Goal: Task Accomplishment & Management: Manage account settings

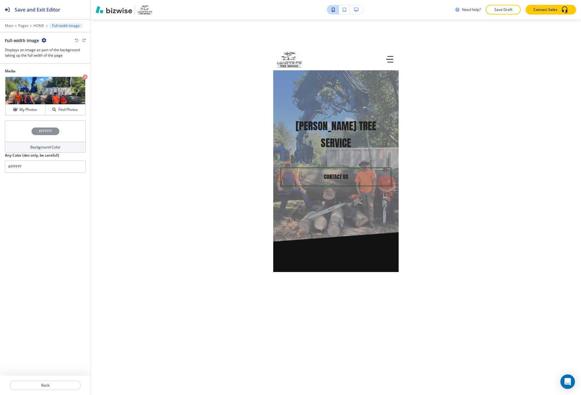
scroll to position [2959, 0]
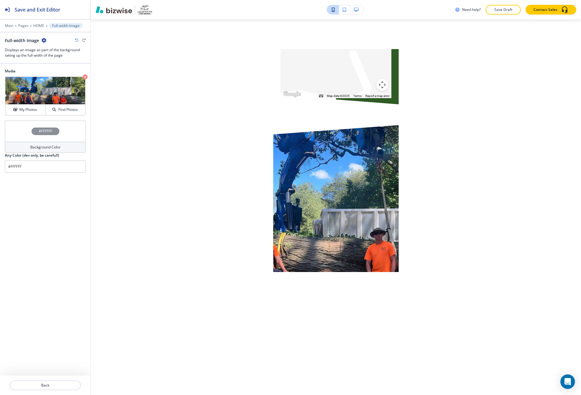
click at [82, 10] on button "Save and Exit Editor" at bounding box center [45, 9] width 91 height 19
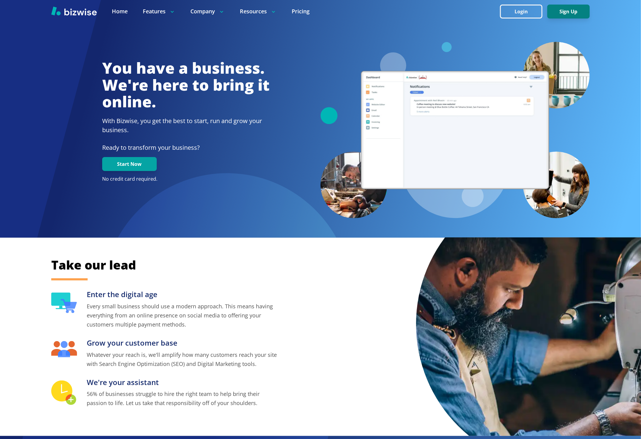
click at [581, 5] on button "Sign Up" at bounding box center [568, 12] width 42 height 14
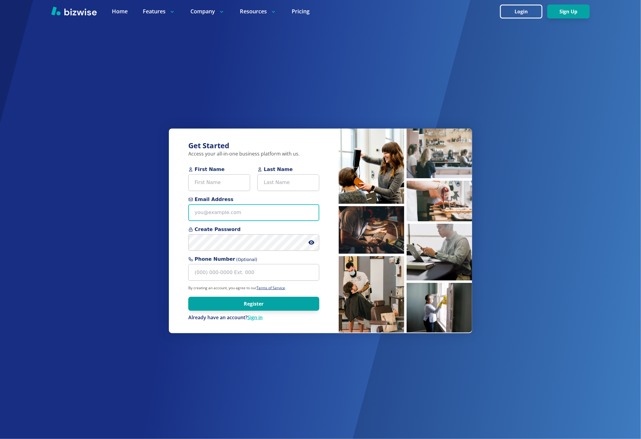
click at [209, 215] on input "Email Address" at bounding box center [253, 212] width 131 height 17
paste input "excelhvac3@aol.com"
type input "excelhvac3@aol.com"
click at [209, 186] on input "First Name" at bounding box center [219, 182] width 62 height 17
paste input "Zachary Huber"
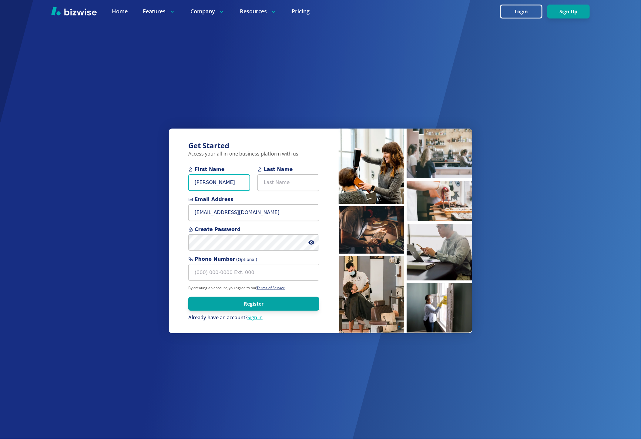
click at [219, 185] on input "Zachary Huber" at bounding box center [219, 182] width 62 height 17
type input "Zachary"
click at [294, 179] on input "Last Name" at bounding box center [288, 182] width 62 height 17
paste input "Huber"
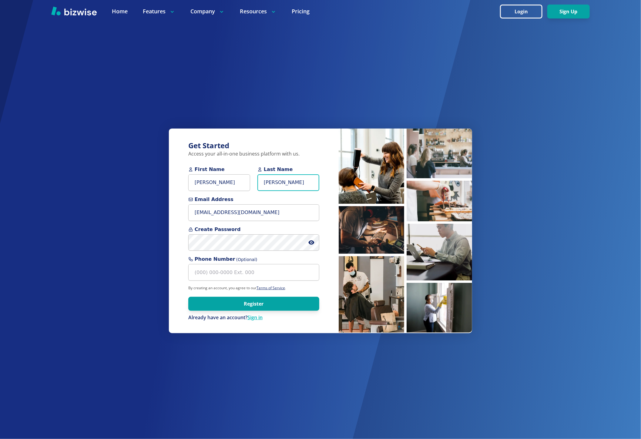
type input "[PERSON_NAME]"
click at [226, 179] on input "[PERSON_NAME]" at bounding box center [219, 182] width 62 height 17
type input "[PERSON_NAME]"
click at [226, 234] on div "Create Password" at bounding box center [253, 238] width 131 height 25
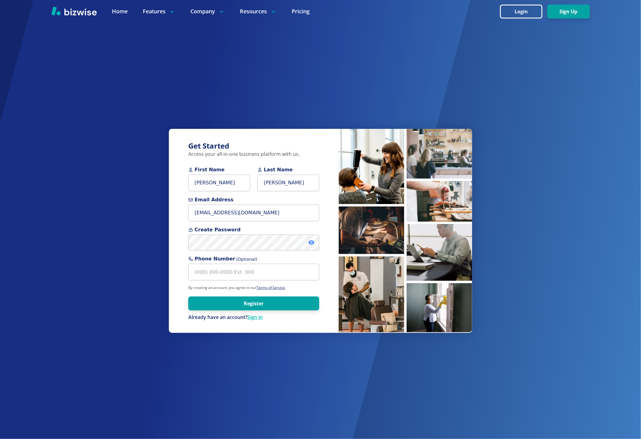
click at [311, 245] on icon at bounding box center [311, 242] width 6 height 4
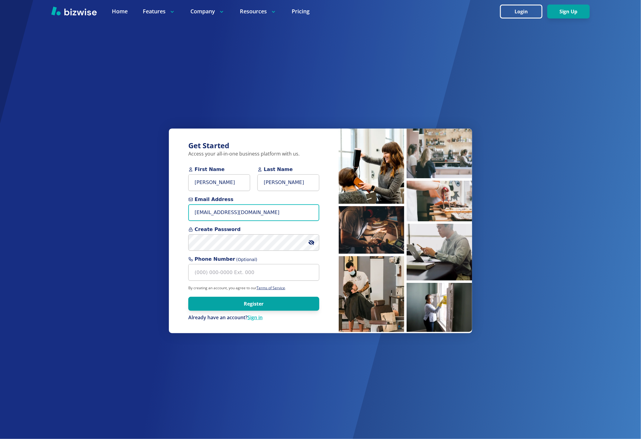
click at [256, 212] on input "[EMAIL_ADDRESS][DOMAIN_NAME]" at bounding box center [253, 212] width 131 height 17
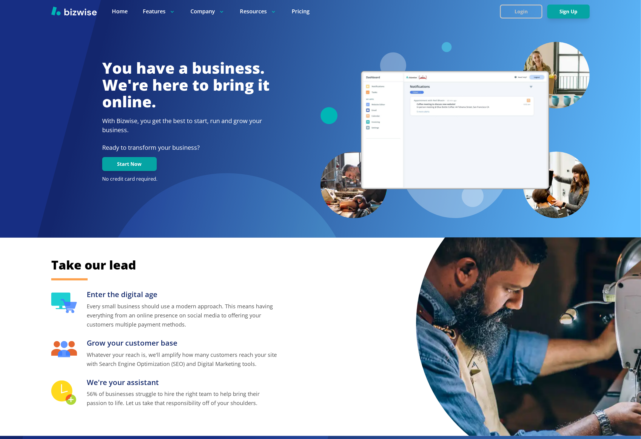
click at [532, 14] on button "Login" at bounding box center [521, 12] width 42 height 14
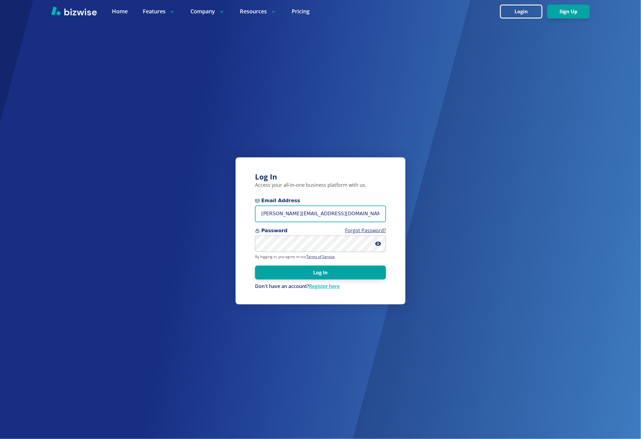
click at [315, 214] on input "marie@bizwise.com" at bounding box center [320, 214] width 131 height 17
paste input "Email:excelhvaczach@gmail"
drag, startPoint x: 274, startPoint y: 214, endPoint x: 249, endPoint y: 215, distance: 24.6
click at [249, 215] on div "Log In Access your all-in-one business platform with us. Email Address Email:ex…" at bounding box center [321, 230] width 170 height 147
type input "excelhvaczach@gmail.com"
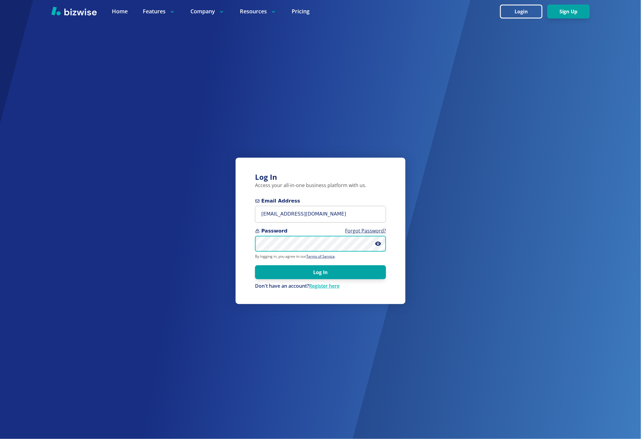
click at [255, 265] on button "Log In" at bounding box center [320, 272] width 131 height 14
click at [271, 268] on button "Log In" at bounding box center [320, 272] width 131 height 14
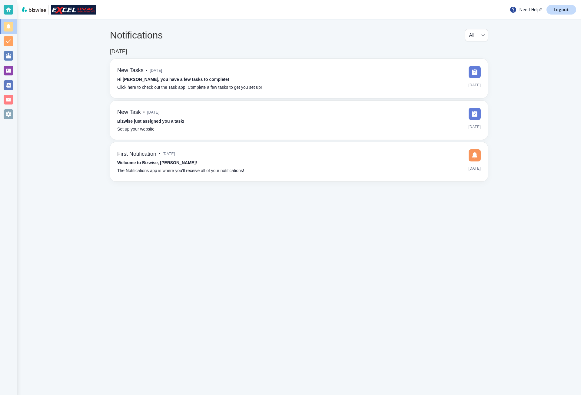
click at [57, 52] on main "Notifications All all ​ [DATE] New Tasks • [DATE] Hi [PERSON_NAME], you have a …" at bounding box center [299, 207] width 564 height 376
click at [11, 70] on div at bounding box center [9, 71] width 10 height 10
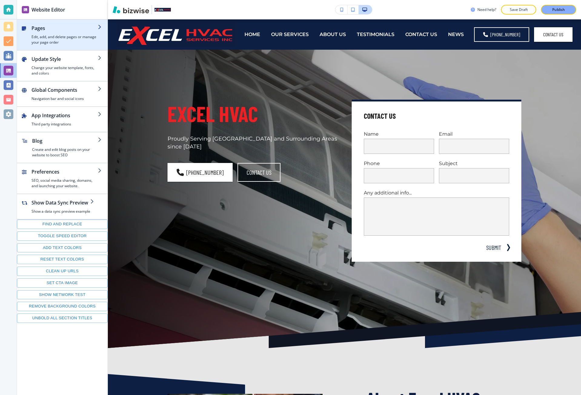
click at [82, 33] on div "button" at bounding box center [65, 33] width 66 height 2
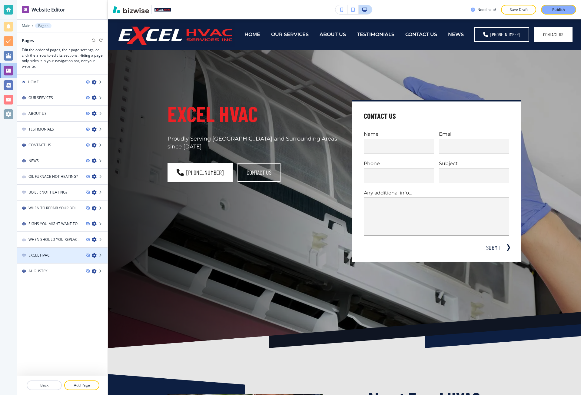
click at [56, 256] on div "EXCEL HVAC" at bounding box center [49, 255] width 64 height 5
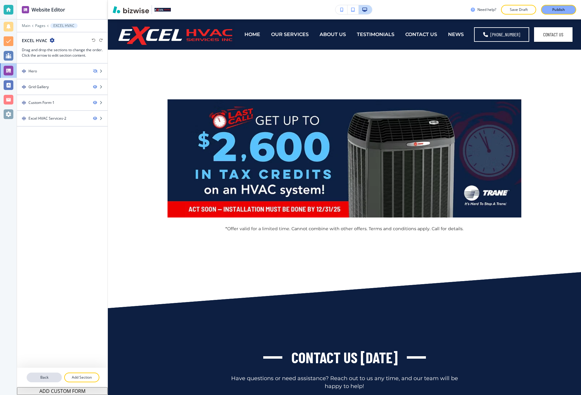
click at [44, 374] on button "Back" at bounding box center [44, 378] width 35 height 10
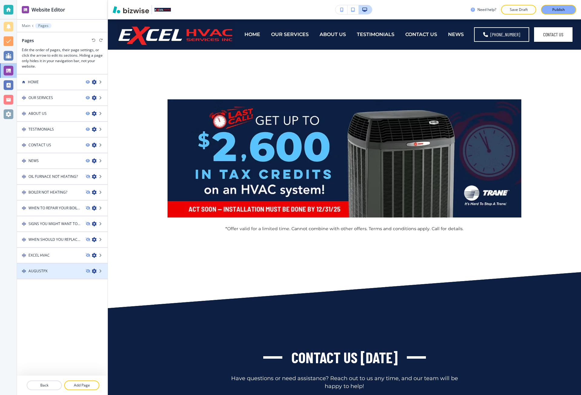
click at [62, 271] on div "AUGUSTPX" at bounding box center [49, 271] width 64 height 5
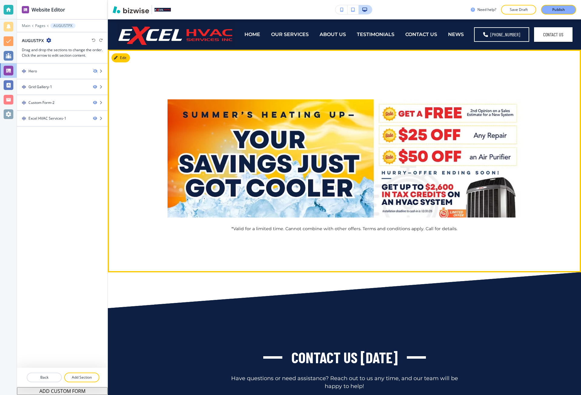
click at [112, 165] on div "*Valid for a limited time. Cannot combine with other offers. Terms and conditio…" at bounding box center [344, 161] width 473 height 223
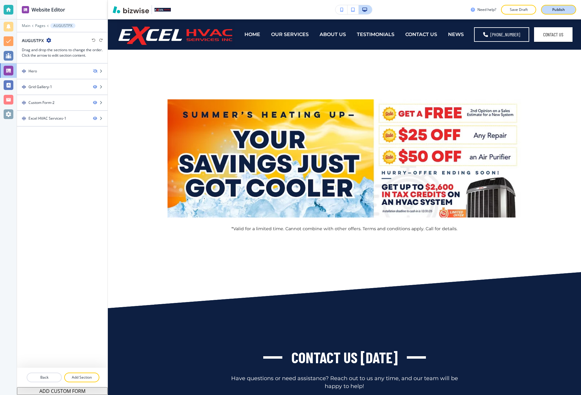
click at [558, 10] on p "Publish" at bounding box center [559, 9] width 13 height 5
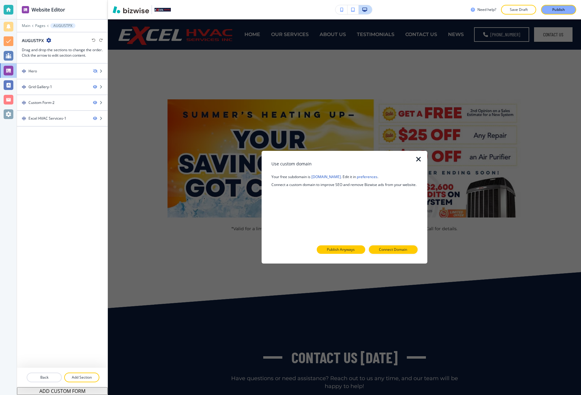
click at [356, 252] on button "Publish Anyways" at bounding box center [341, 250] width 48 height 8
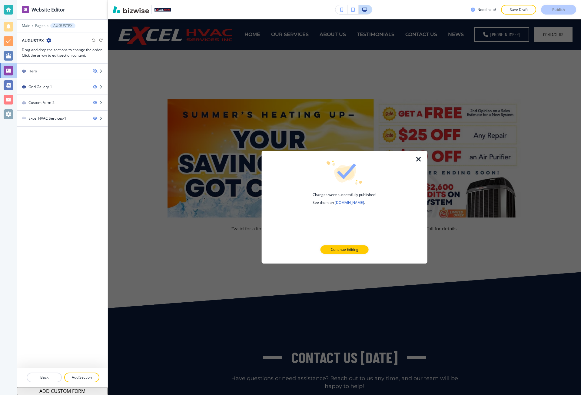
click at [356, 252] on p "Continue Editing" at bounding box center [345, 249] width 28 height 5
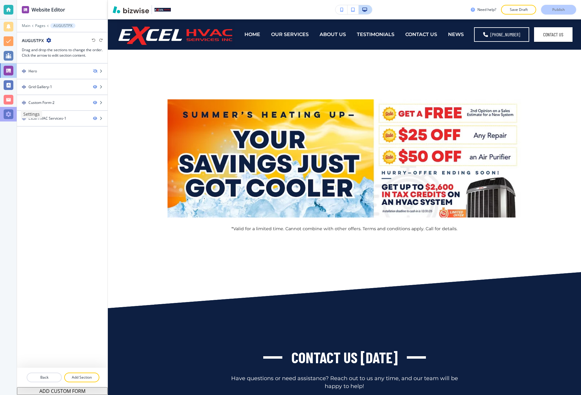
click at [13, 116] on div at bounding box center [8, 114] width 17 height 15
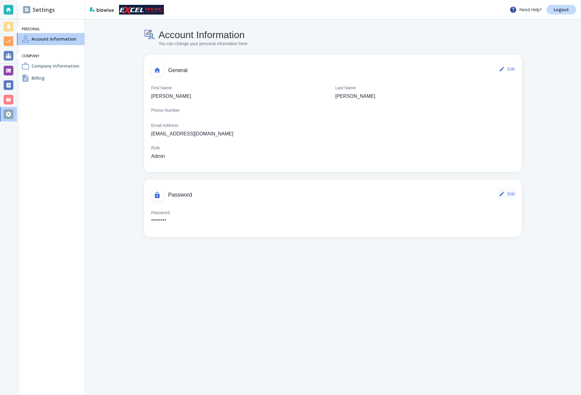
click at [513, 189] on button "Edit" at bounding box center [507, 194] width 19 height 12
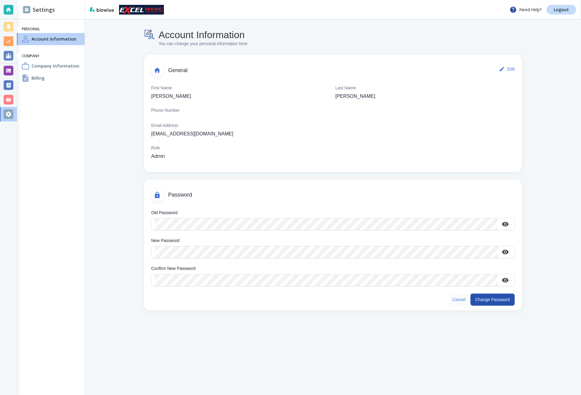
click at [459, 295] on button "Cancel" at bounding box center [459, 300] width 18 height 12
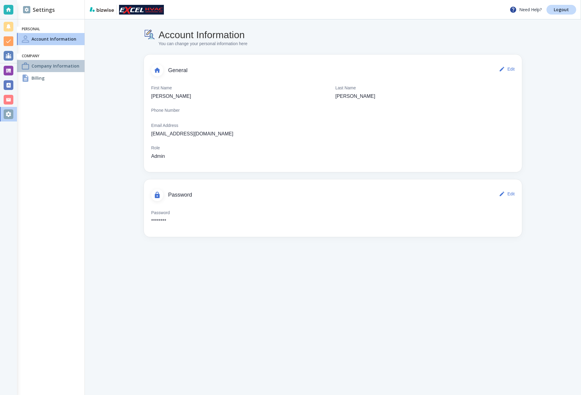
click at [46, 70] on div "Company Information" at bounding box center [51, 66] width 68 height 12
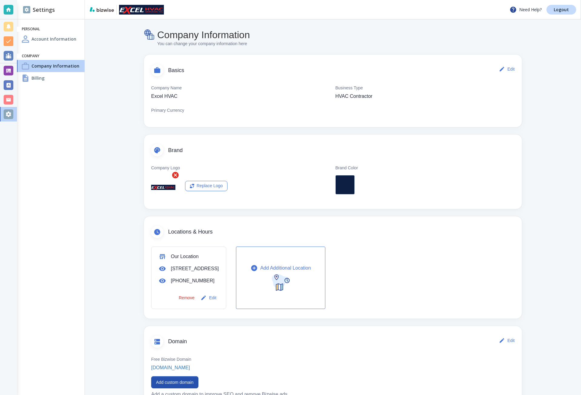
click at [43, 84] on div "Billing" at bounding box center [51, 78] width 68 height 12
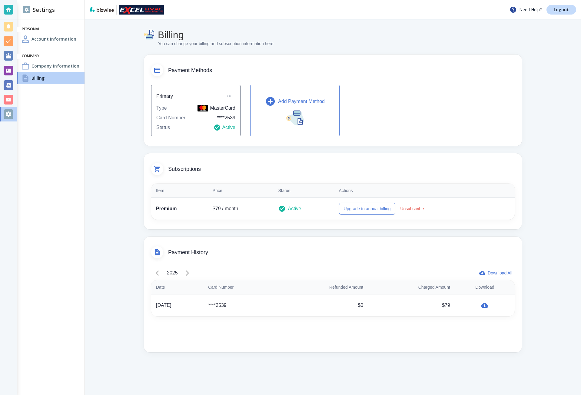
click at [222, 76] on div "Payment Methods" at bounding box center [333, 67] width 378 height 24
click at [68, 65] on h4 "Company Information" at bounding box center [56, 66] width 48 height 6
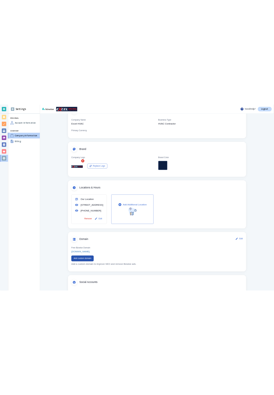
scroll to position [61, 0]
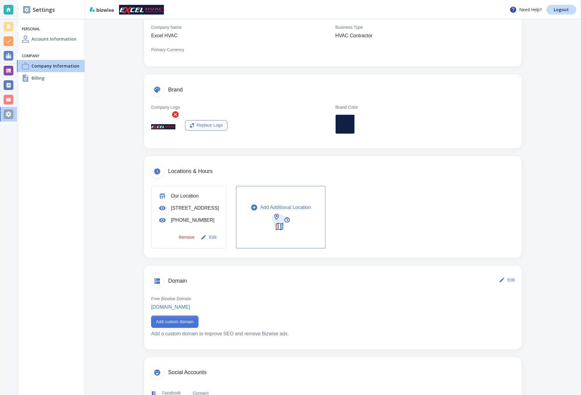
click at [188, 324] on button "Add custom domain" at bounding box center [174, 322] width 47 height 12
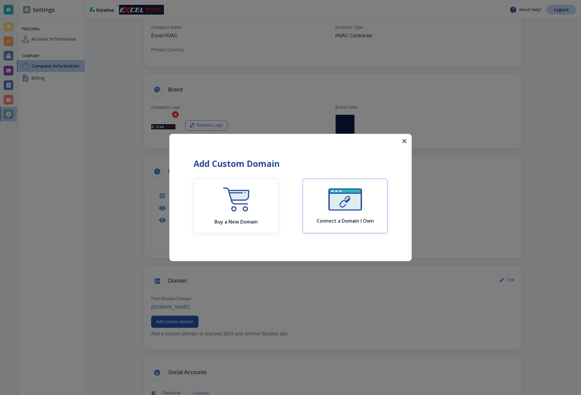
click at [372, 211] on div "Connect a Domain I Own" at bounding box center [345, 206] width 57 height 35
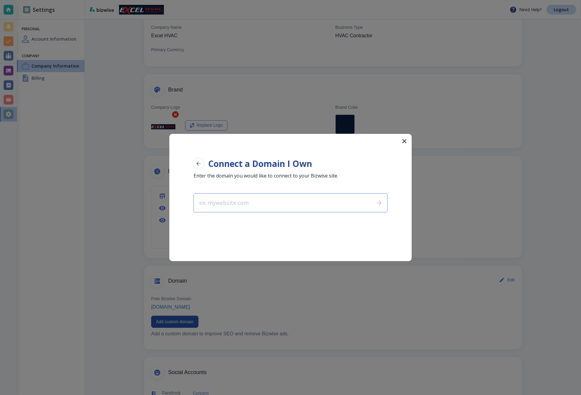
type input "[DOMAIN_NAME]"
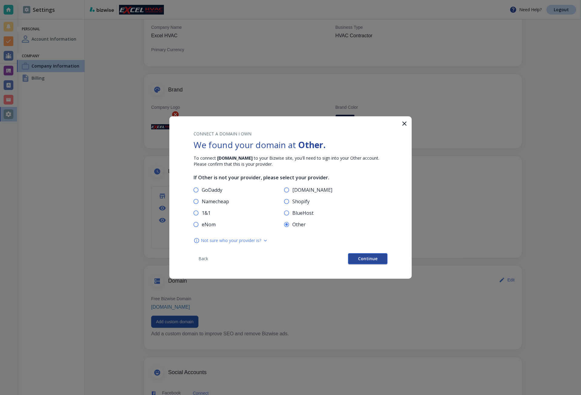
click at [353, 262] on button "Continue" at bounding box center [367, 258] width 39 height 11
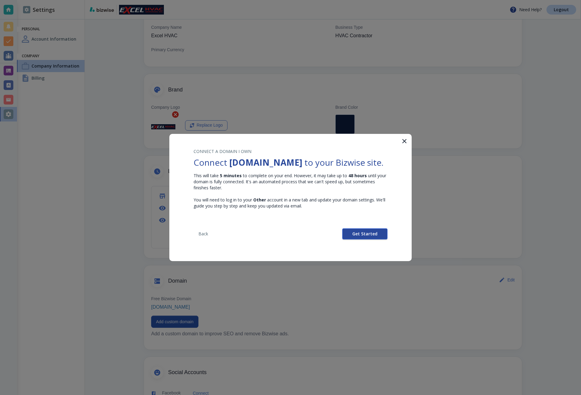
click at [355, 236] on span "Get Started" at bounding box center [365, 234] width 25 height 4
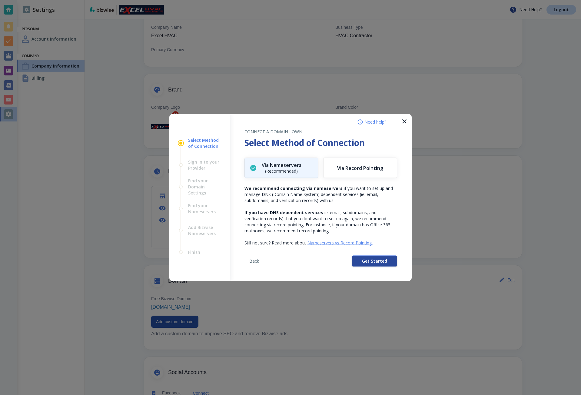
click at [355, 256] on button "Get Started" at bounding box center [374, 261] width 45 height 11
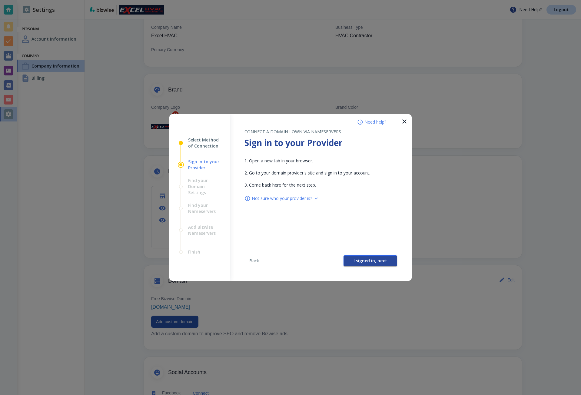
click at [356, 260] on span "I signed in, next" at bounding box center [371, 261] width 34 height 4
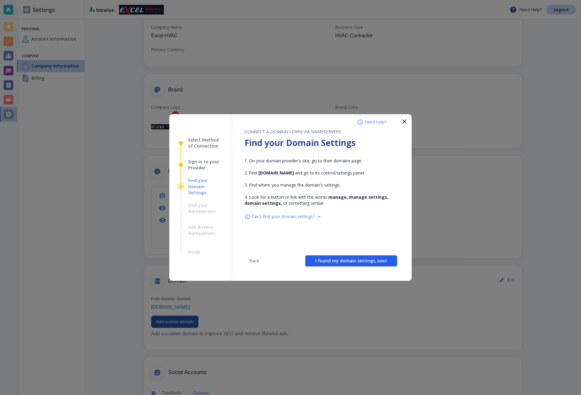
click at [356, 260] on span "I found my domain settings, next" at bounding box center [352, 261] width 72 height 4
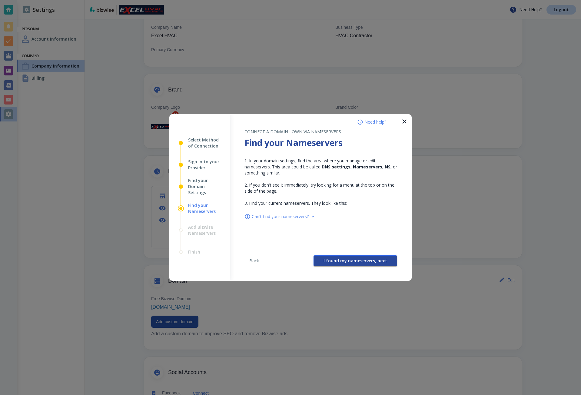
click at [355, 260] on span "I found my nameservers, next" at bounding box center [356, 261] width 64 height 4
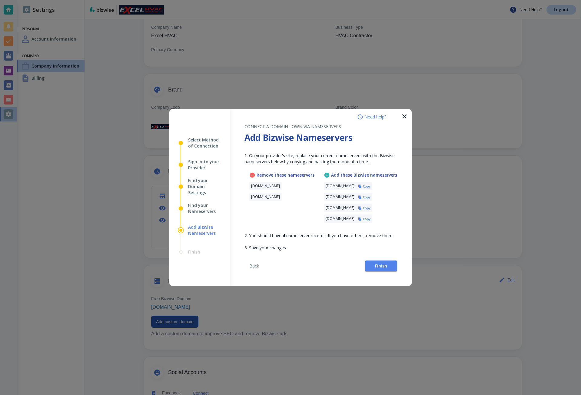
click at [371, 186] on h6 "Copy" at bounding box center [367, 186] width 8 height 4
click at [250, 263] on button "Back" at bounding box center [254, 266] width 19 height 8
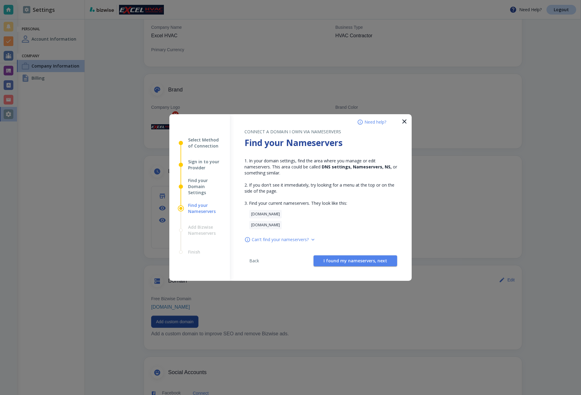
click at [250, 263] on span "Back" at bounding box center [254, 261] width 15 height 4
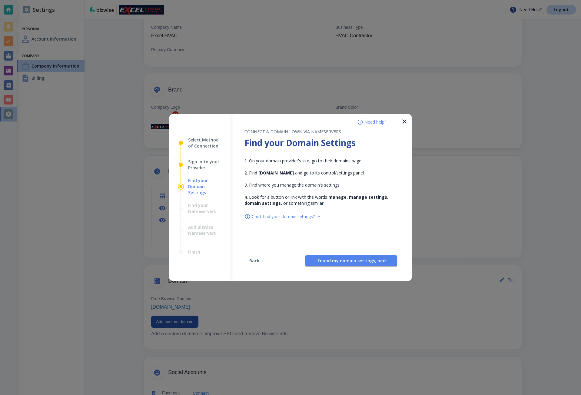
click at [250, 263] on span "Back" at bounding box center [254, 261] width 15 height 4
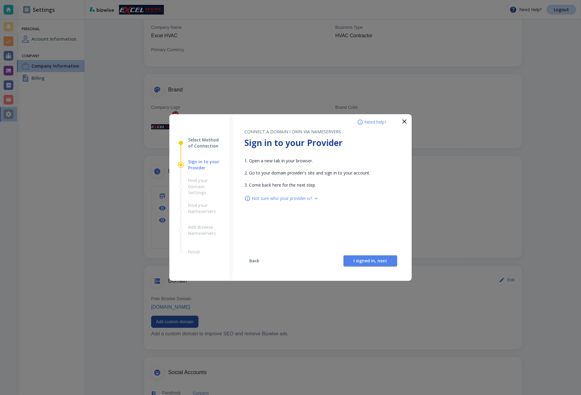
click at [250, 263] on span "Back" at bounding box center [254, 261] width 15 height 4
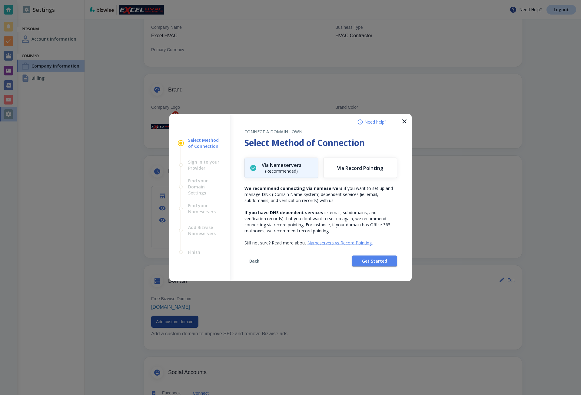
click at [250, 263] on span "Back" at bounding box center [254, 261] width 15 height 4
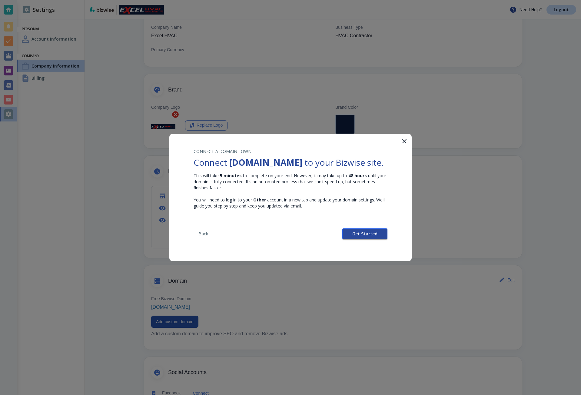
click at [369, 238] on button "Get Started" at bounding box center [365, 234] width 45 height 11
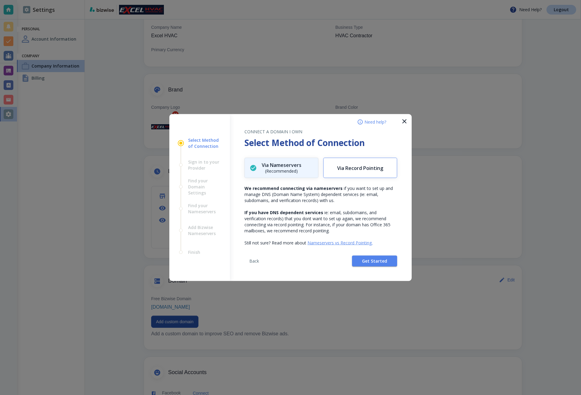
click at [368, 168] on h6 "Via Record Pointing" at bounding box center [360, 168] width 46 height 6
click at [383, 263] on span "Get Started" at bounding box center [374, 261] width 25 height 4
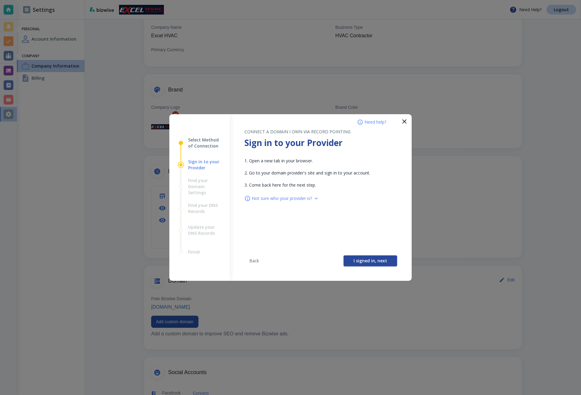
click at [353, 259] on button "I signed in, next" at bounding box center [371, 261] width 54 height 11
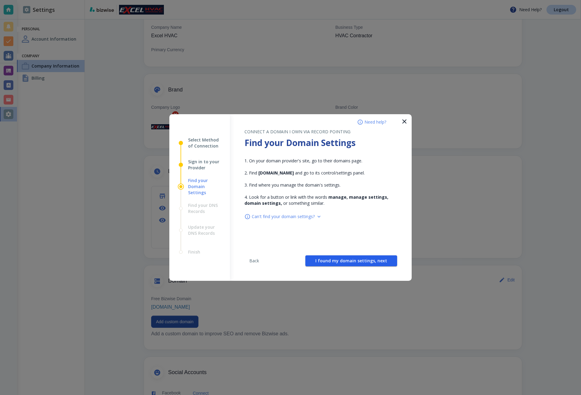
click at [353, 259] on span "I found my domain settings, next" at bounding box center [352, 261] width 72 height 4
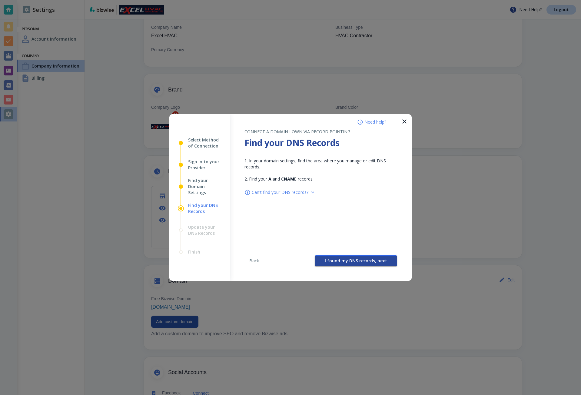
click at [341, 261] on span "I found my DNS records, next" at bounding box center [356, 261] width 62 height 4
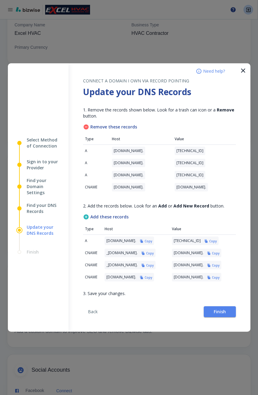
click at [31, 115] on div "Select Method of Connection Sign in to your Provider Find your Domain Settings …" at bounding box center [38, 197] width 61 height 269
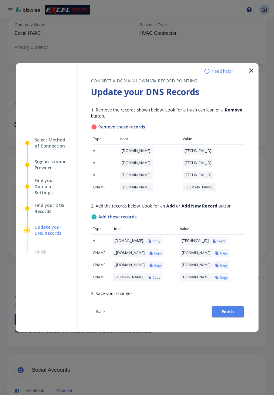
click at [160, 239] on h6 "Copy" at bounding box center [156, 241] width 8 height 4
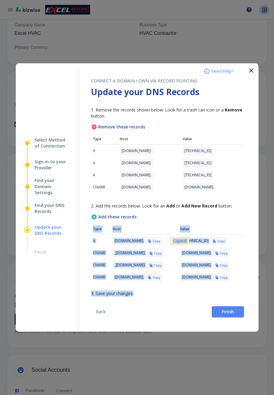
drag, startPoint x: 135, startPoint y: 286, endPoint x: 161, endPoint y: 285, distance: 26.1
click at [161, 285] on div "CONNECT A DOMAIN I OWN VIA RECORD POINTING Update your DNS Records 1. Remove th…" at bounding box center [167, 179] width 153 height 233
click at [147, 290] on div "CONNECT A DOMAIN I OWN VIA RECORD POINTING Update your DNS Records 1. Remove th…" at bounding box center [167, 179] width 153 height 233
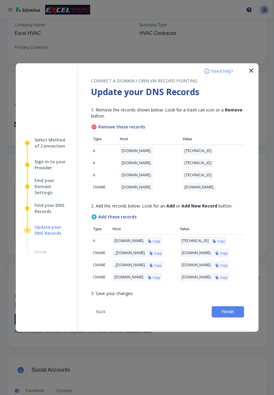
scroll to position [0, 85]
click at [217, 240] on h6 "Copy" at bounding box center [221, 241] width 8 height 4
click at [227, 252] on h6 "Copy" at bounding box center [224, 253] width 8 height 4
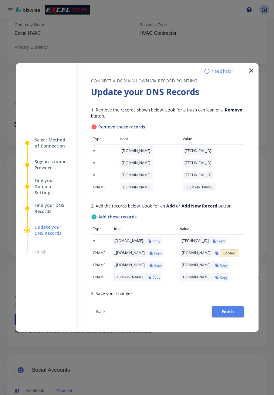
drag, startPoint x: 106, startPoint y: 252, endPoint x: 135, endPoint y: 247, distance: 29.4
click at [135, 249] on div "_acme-challenge.excelhvacservices.com. Copy" at bounding box center [137, 253] width 51 height 8
click at [134, 249] on div "_acme-challenge.excelhvacservices.com. Copy" at bounding box center [137, 253] width 51 height 8
drag, startPoint x: 105, startPoint y: 250, endPoint x: 133, endPoint y: 252, distance: 27.9
click at [133, 252] on div "_acme-challenge.excelhvacservices.com. Copy" at bounding box center [137, 253] width 51 height 8
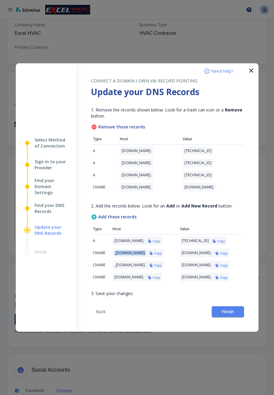
copy p "_acme-challenge"
click at [219, 252] on icon "button" at bounding box center [217, 254] width 4 height 4
drag, startPoint x: 109, startPoint y: 274, endPoint x: 119, endPoint y: 275, distance: 10.4
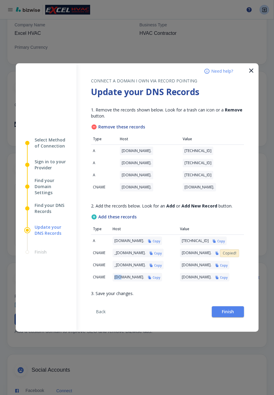
click at [119, 275] on div "www.excelhvacservices.com. Copy" at bounding box center [136, 277] width 49 height 8
copy p "www"
click at [220, 276] on h6 "Copy" at bounding box center [224, 278] width 8 height 4
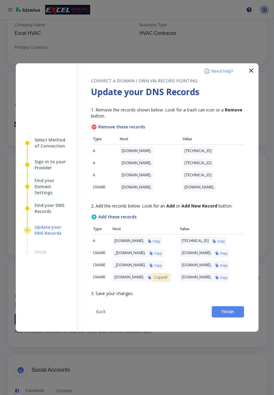
click at [228, 253] on div "9d32fafb-d3a7-47fc-b2ac-894b2ff25d9f.2.authorize.certificatemanager.goog. Copy" at bounding box center [204, 253] width 49 height 8
click at [227, 252] on h6 "Copy" at bounding box center [224, 253] width 8 height 4
click at [212, 236] on td "35.186.218.58 Copy" at bounding box center [210, 241] width 65 height 12
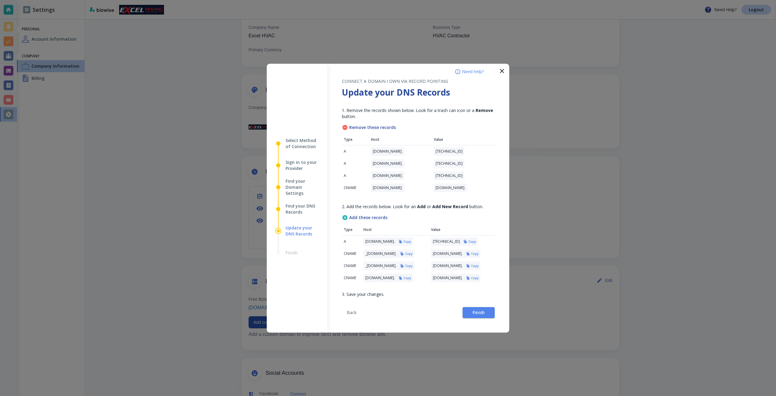
scroll to position [0, 0]
drag, startPoint x: 438, startPoint y: 250, endPoint x: 432, endPoint y: 249, distance: 6.1
click at [413, 251] on h6 "Copy" at bounding box center [409, 253] width 8 height 4
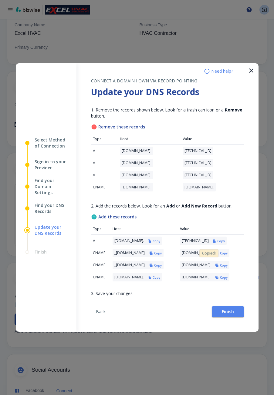
click at [160, 276] on h6 "Copy" at bounding box center [156, 278] width 8 height 4
click at [153, 264] on icon "button" at bounding box center [151, 266] width 4 height 4
click at [227, 263] on h6 "Copy" at bounding box center [224, 265] width 8 height 4
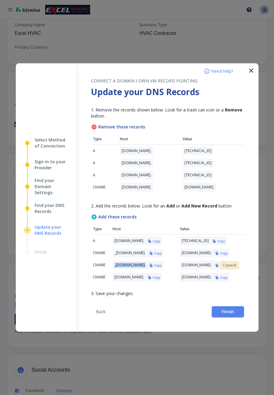
drag, startPoint x: 107, startPoint y: 262, endPoint x: 138, endPoint y: 260, distance: 30.7
click at [138, 260] on td "_acme-challenge.www.excelhvacservices.com. Copy" at bounding box center [144, 265] width 67 height 12
copy p "_acme-challenge"
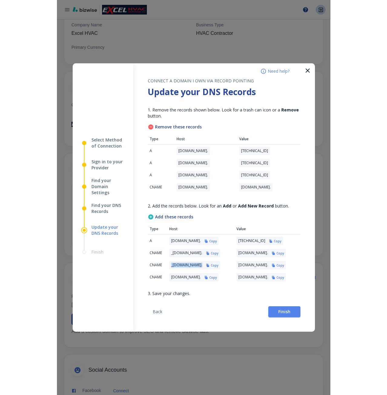
scroll to position [0, 120]
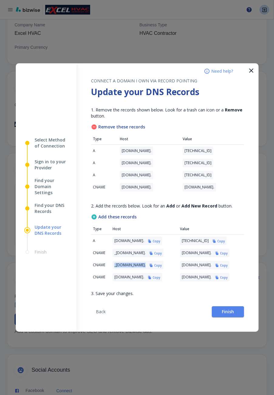
click at [227, 263] on h6 "Copy" at bounding box center [224, 265] width 8 height 4
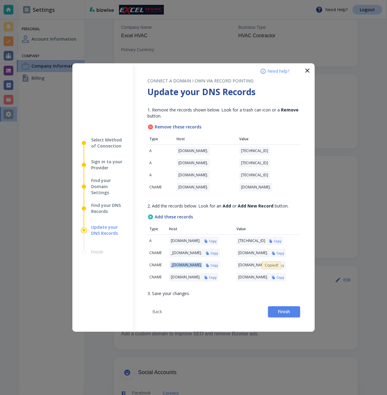
scroll to position [0, 0]
click at [171, 252] on p "_acme-challenge.excelhvacservices.com." at bounding box center [186, 253] width 31 height 5
drag, startPoint x: 165, startPoint y: 252, endPoint x: 195, endPoint y: 249, distance: 29.5
click at [195, 249] on td "_acme-challenge.excelhvacservices.com. Copy" at bounding box center [200, 253] width 67 height 12
copy p "_acme-challenge"
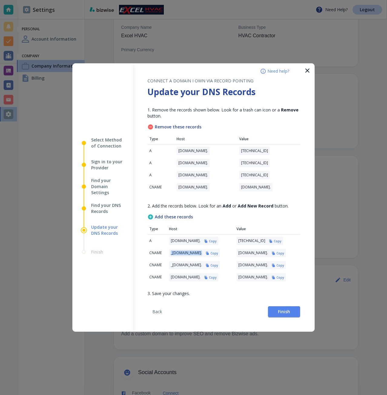
scroll to position [0, 119]
click at [284, 253] on h6 "Copy" at bounding box center [281, 253] width 8 height 4
click at [161, 271] on td "CNAME" at bounding box center [158, 277] width 20 height 12
drag, startPoint x: 142, startPoint y: 143, endPoint x: 287, endPoint y: 191, distance: 152.6
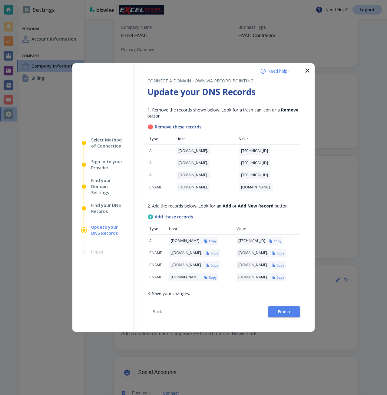
click at [287, 191] on div "CONNECT A DOMAIN I OWN VIA RECORD POINTING Update your DNS Records 1. Remove th…" at bounding box center [224, 197] width 182 height 269
click at [287, 191] on td "cdn1.wixdns.net." at bounding box center [269, 187] width 63 height 12
drag, startPoint x: 283, startPoint y: 189, endPoint x: 139, endPoint y: 143, distance: 151.6
click at [139, 143] on div "CONNECT A DOMAIN I OWN VIA RECORD POINTING Update your DNS Records 1. Remove th…" at bounding box center [224, 197] width 182 height 269
click at [164, 157] on td "A" at bounding box center [161, 163] width 27 height 12
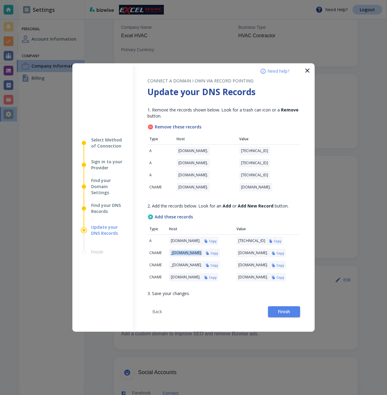
drag, startPoint x: 165, startPoint y: 250, endPoint x: 196, endPoint y: 252, distance: 30.4
click at [196, 252] on div "_acme-challenge.excelhvacservices.com. Copy" at bounding box center [194, 253] width 51 height 8
copy p "_acme-challenge"
click at [284, 252] on h6 "Copy" at bounding box center [281, 253] width 8 height 4
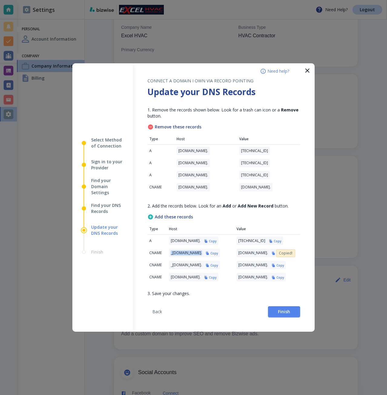
scroll to position [0, 0]
click at [167, 253] on td "_acme-challenge.excelhvacservices.com. Copy" at bounding box center [200, 253] width 67 height 12
click at [286, 253] on div "9d32fafb-d3a7-47fc-b2ac-894b2ff25d9f.2.authorize.certificatemanager.goog. Copy" at bounding box center [261, 253] width 49 height 8
drag, startPoint x: 280, startPoint y: 251, endPoint x: 274, endPoint y: 252, distance: 5.8
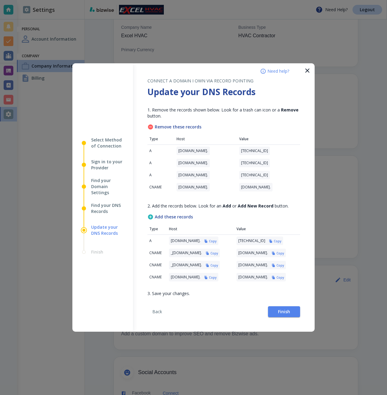
click at [268, 252] on p "9d32fafb-d3a7-47fc-b2ac-894b2ff25d9f.2.authorize.certificatemanager.goog." at bounding box center [254, 253] width 30 height 5
click at [275, 252] on icon "button" at bounding box center [273, 253] width 3 height 3
click at [246, 277] on td "excelhvacservices.com. Copy" at bounding box center [267, 277] width 65 height 12
click at [171, 275] on p "www.excelhvacservices.com." at bounding box center [186, 277] width 30 height 5
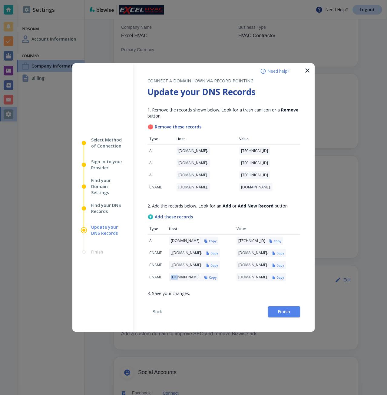
click at [171, 275] on p "www.excelhvacservices.com." at bounding box center [186, 277] width 30 height 5
copy p "www"
click at [277, 276] on h6 "Copy" at bounding box center [281, 278] width 8 height 4
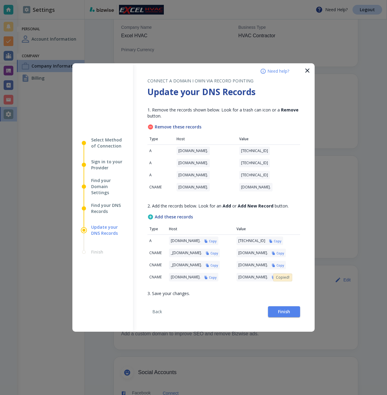
click at [246, 294] on div "CONNECT A DOMAIN I OWN VIA RECORD POINTING Update your DNS Records 1. Remove th…" at bounding box center [224, 179] width 153 height 233
click at [255, 277] on div "excelhvacservices.com. Copy" at bounding box center [261, 277] width 49 height 8
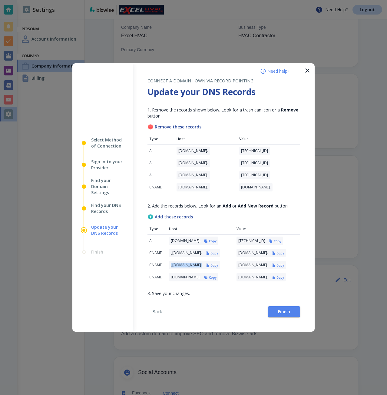
drag, startPoint x: 166, startPoint y: 261, endPoint x: 195, endPoint y: 261, distance: 28.5
click at [195, 261] on div "_acme-challenge.www.excelhvacservices.com. Copy" at bounding box center [194, 265] width 51 height 8
copy p "_acme-challenge"
drag, startPoint x: 205, startPoint y: 264, endPoint x: 166, endPoint y: 265, distance: 38.8
click at [169, 265] on div "_acme-challenge.www.excelhvacservices.com. Copy" at bounding box center [194, 265] width 51 height 8
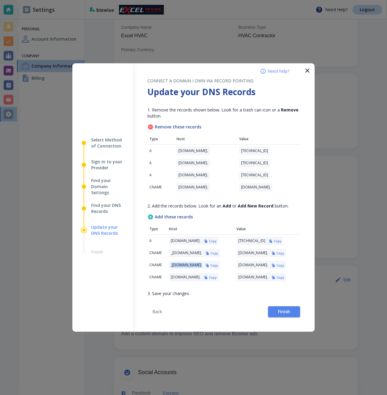
copy p "_acme-challenge.www"
click at [284, 263] on h6 "Copy" at bounding box center [281, 265] width 8 height 4
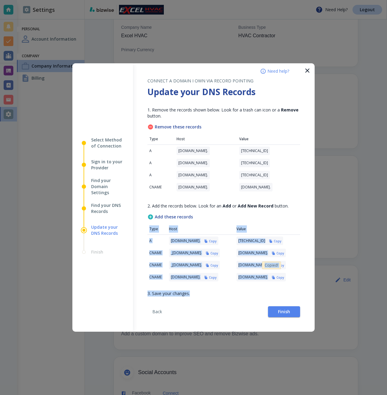
drag, startPoint x: 231, startPoint y: 286, endPoint x: 217, endPoint y: 282, distance: 15.1
click at [212, 285] on div "CONNECT A DOMAIN I OWN VIA RECORD POINTING Update your DNS Records 1. Remove th…" at bounding box center [224, 179] width 153 height 233
click at [205, 290] on div "CONNECT A DOMAIN I OWN VIA RECORD POINTING Update your DNS Records 1. Remove th…" at bounding box center [224, 179] width 153 height 233
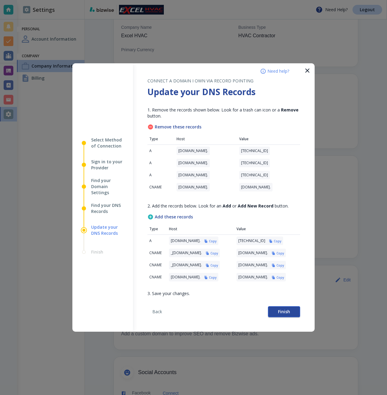
click at [292, 313] on button "Finish" at bounding box center [284, 311] width 32 height 11
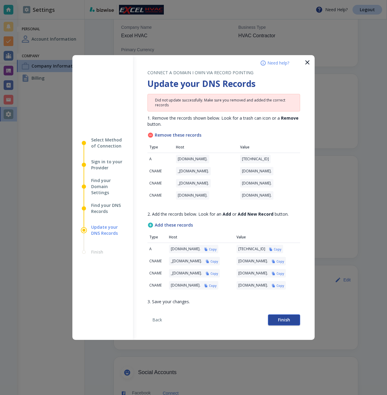
click at [297, 326] on button "Finish" at bounding box center [284, 320] width 32 height 11
drag, startPoint x: 149, startPoint y: 155, endPoint x: 280, endPoint y: 155, distance: 130.9
click at [280, 155] on tr "A excelhvacservices.com. 35.186.218.58" at bounding box center [224, 159] width 153 height 12
click at [280, 155] on td "35.186.218.58" at bounding box center [270, 159] width 62 height 12
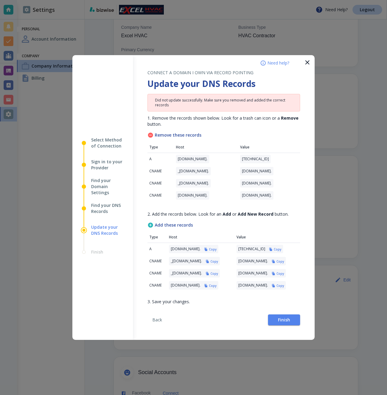
click at [239, 249] on p "35.186.218.58" at bounding box center [252, 249] width 27 height 5
click at [237, 253] on div "35.186.218.58 Copy" at bounding box center [260, 249] width 47 height 8
drag, startPoint x: 149, startPoint y: 250, endPoint x: 292, endPoint y: 248, distance: 143.7
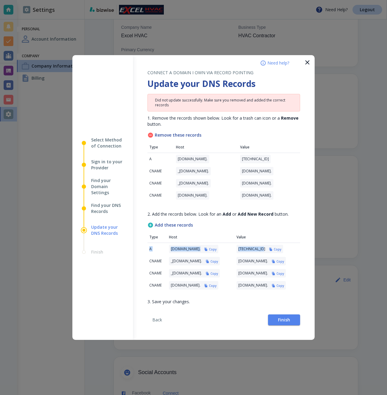
click at [292, 248] on tr "A excelhvacservices.com. Copy 35.186.218.58 Copy" at bounding box center [224, 249] width 153 height 12
click at [283, 248] on div "35.186.218.58 Copy" at bounding box center [260, 249] width 47 height 8
click at [239, 249] on p "35.186.218.58" at bounding box center [252, 249] width 27 height 5
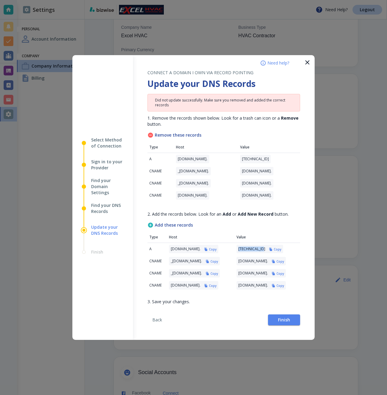
click at [239, 249] on p "35.186.218.58" at bounding box center [252, 249] width 27 height 5
click at [277, 322] on button "Finish" at bounding box center [284, 320] width 32 height 11
click at [284, 322] on span "Finish" at bounding box center [284, 320] width 12 height 4
click at [280, 322] on span "Finish" at bounding box center [284, 320] width 12 height 4
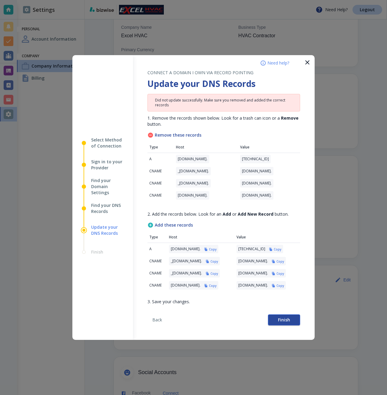
click at [275, 325] on button "Finish" at bounding box center [284, 320] width 32 height 11
click at [276, 321] on button "Finish" at bounding box center [284, 320] width 32 height 11
click at [289, 322] on span "Finish" at bounding box center [284, 320] width 12 height 4
click at [287, 322] on span "Finish" at bounding box center [284, 320] width 12 height 4
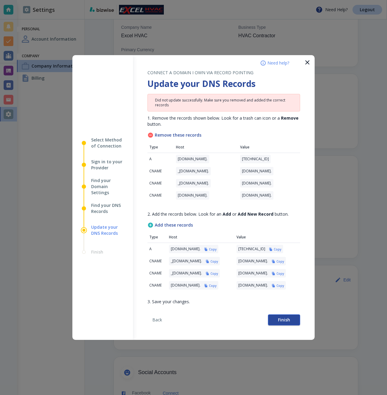
click at [292, 326] on button "Finish" at bounding box center [284, 320] width 32 height 11
click at [200, 247] on p "excelhvacservices.com." at bounding box center [186, 249] width 30 height 5
drag, startPoint x: 200, startPoint y: 247, endPoint x: 193, endPoint y: 247, distance: 7.0
click at [193, 247] on p "excelhvacservices.com." at bounding box center [186, 249] width 30 height 5
click at [279, 321] on button "Finish" at bounding box center [284, 320] width 32 height 11
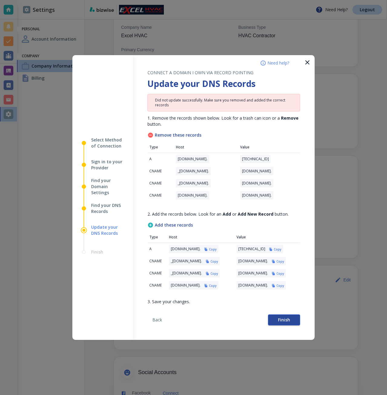
click at [295, 326] on button "Finish" at bounding box center [284, 320] width 32 height 11
click at [282, 322] on span "Finish" at bounding box center [284, 320] width 12 height 4
click at [239, 195] on td "excelhvacservices.com." at bounding box center [270, 195] width 62 height 12
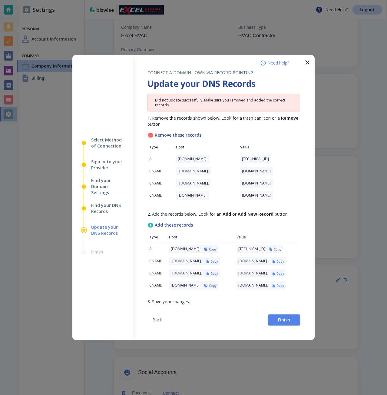
click at [239, 192] on td "excelhvacservices.com." at bounding box center [270, 195] width 62 height 12
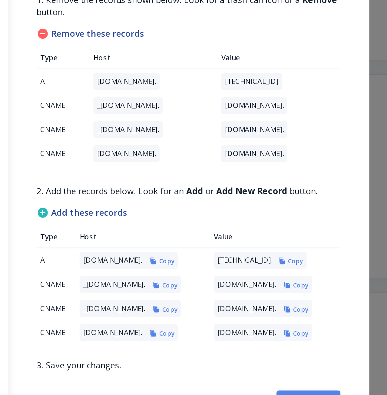
click at [242, 169] on p "9d32fafb-d3a7-47fc-b2ac-894b2ff25d9f.2.authorize.certificatemanager.google.com." at bounding box center [257, 171] width 30 height 5
click at [239, 260] on p "9d32fafb-d3a7-47fc-b2ac-894b2ff25d9f.2.authorize.certificatemanager.goog." at bounding box center [254, 261] width 30 height 5
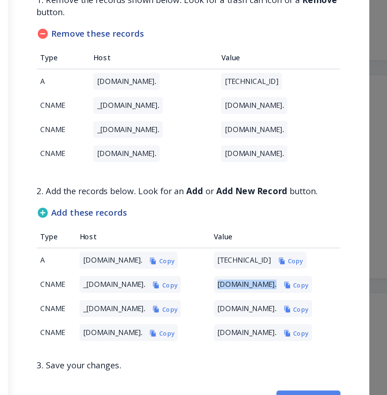
click at [239, 260] on p "9d32fafb-d3a7-47fc-b2ac-894b2ff25d9f.2.authorize.certificatemanager.goog." at bounding box center [254, 261] width 30 height 5
click at [239, 249] on p "35.186.218.58" at bounding box center [252, 249] width 27 height 5
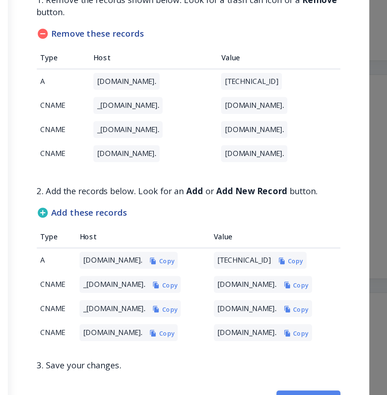
click at [242, 157] on p "35.186.218.58" at bounding box center [255, 159] width 27 height 5
click at [239, 272] on p "e75dff29-7999-4b95-b27a-2c316eaae1d3.0.authorize.certificatemanager.goog." at bounding box center [254, 273] width 30 height 5
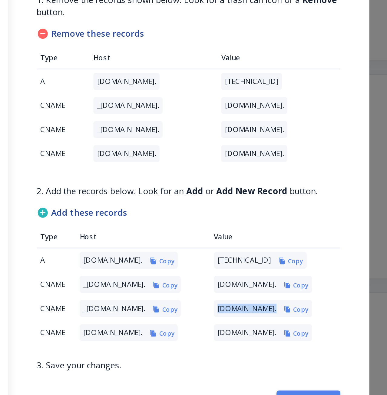
click at [239, 272] on p "e75dff29-7999-4b95-b27a-2c316eaae1d3.0.authorize.certificatemanager.goog." at bounding box center [254, 273] width 30 height 5
drag, startPoint x: 281, startPoint y: 166, endPoint x: 293, endPoint y: 165, distance: 11.9
click at [272, 169] on p "9d32fafb-d3a7-47fc-b2ac-894b2ff25d9f.2.authorize.certificatemanager.google.com." at bounding box center [257, 171] width 30 height 5
click at [275, 262] on icon "button" at bounding box center [273, 261] width 3 height 3
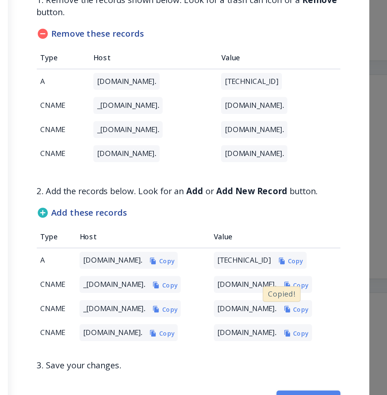
scroll to position [0, 119]
click at [284, 263] on h6 "Copy" at bounding box center [281, 261] width 8 height 4
click at [284, 275] on h6 "Copy" at bounding box center [281, 274] width 8 height 4
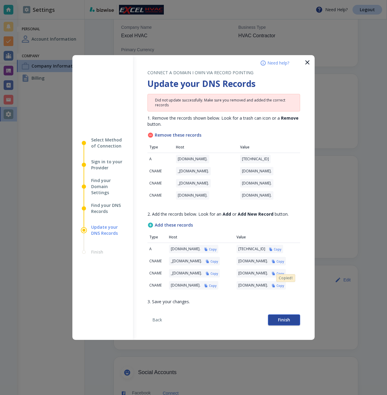
click at [275, 325] on button "Finish" at bounding box center [284, 320] width 32 height 11
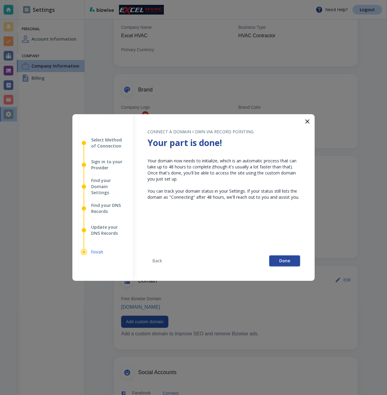
click at [286, 261] on span "Done" at bounding box center [284, 261] width 11 height 4
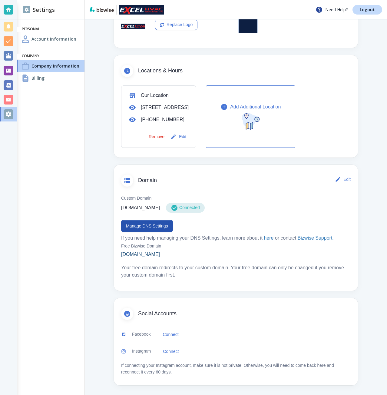
scroll to position [169, 0]
click at [137, 229] on button "Manage DNS Settings" at bounding box center [147, 226] width 52 height 12
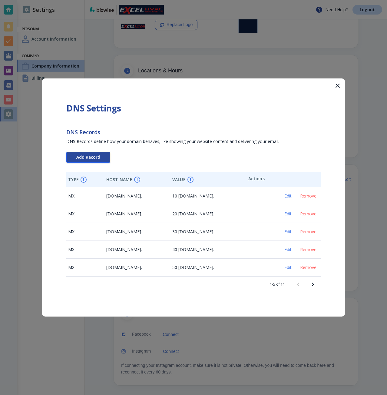
click at [91, 157] on span "Add Record" at bounding box center [88, 157] width 24 height 4
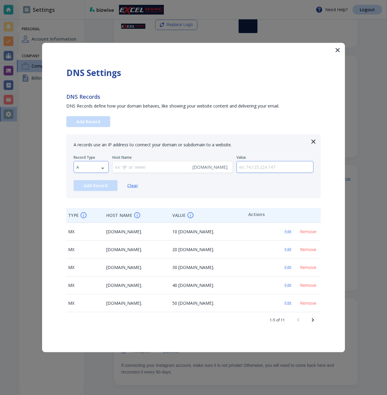
click at [89, 0] on body "Need Help? Logout Settings Personal Account Information Company Company Informa…" at bounding box center [193, 0] width 387 height 0
click at [85, 206] on li "TXT" at bounding box center [91, 206] width 35 height 10
type input "TXT"
click at [245, 167] on input "text" at bounding box center [275, 167] width 77 height 11
paste input "google-site-verification=D6ZxPhkkZapHVOXDnjxZKj4zCk4WLiF5NbcW5hvcBao"
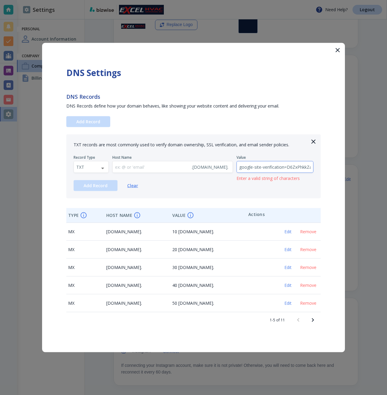
scroll to position [0, 86]
type input "google-site-verification=D6ZxPhkkZapHVOXDnjxZKj4zCk4WLiF5NbcW5hvcBao"
click at [107, 187] on span "Add Record" at bounding box center [96, 186] width 24 height 4
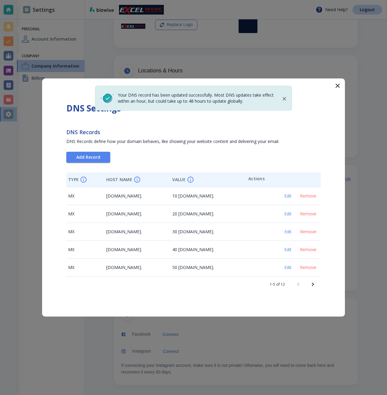
click at [150, 156] on div "Your DNS record has been updated successfully. Most DNS updates take effect wit…" at bounding box center [193, 198] width 303 height 238
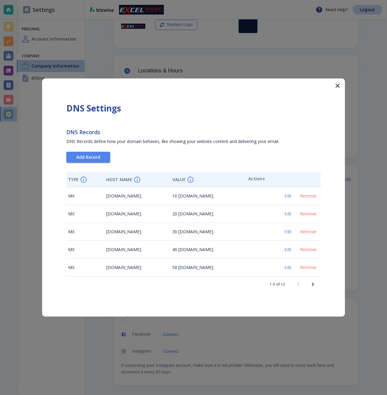
click at [314, 283] on icon "Next page" at bounding box center [312, 284] width 7 height 7
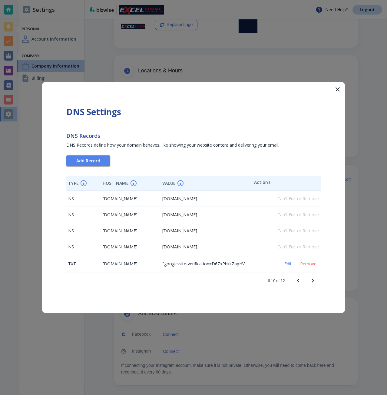
click at [314, 283] on icon "Next page" at bounding box center [312, 280] width 7 height 7
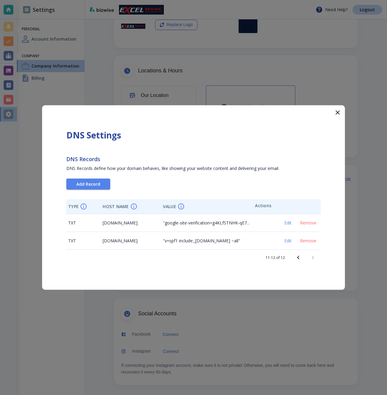
click at [297, 259] on icon "Previous page" at bounding box center [298, 257] width 7 height 7
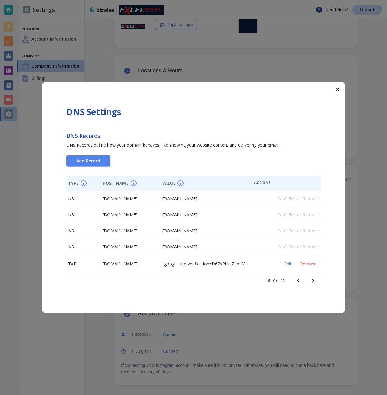
click at [333, 91] on button "button" at bounding box center [338, 89] width 15 height 15
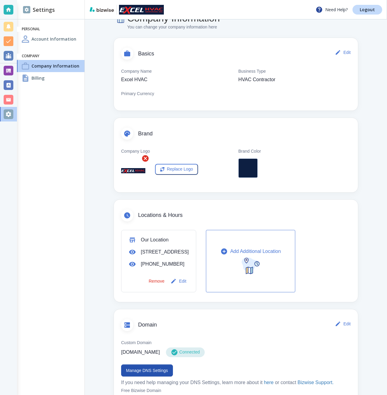
scroll to position [91, 0]
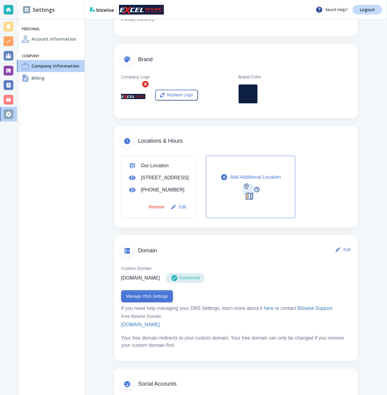
click at [167, 302] on button "Manage DNS Settings" at bounding box center [147, 296] width 52 height 12
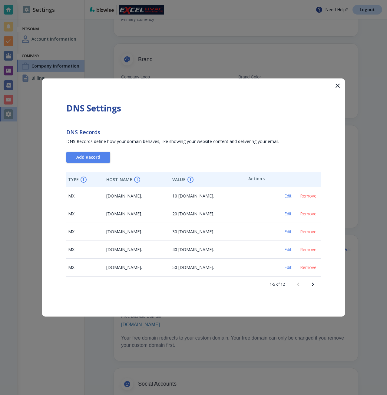
click at [313, 285] on icon "Next page" at bounding box center [312, 284] width 7 height 7
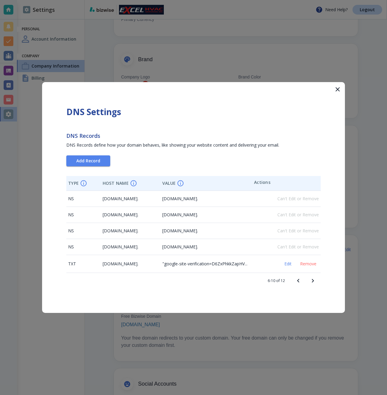
click at [313, 285] on button "Next page" at bounding box center [313, 281] width 15 height 15
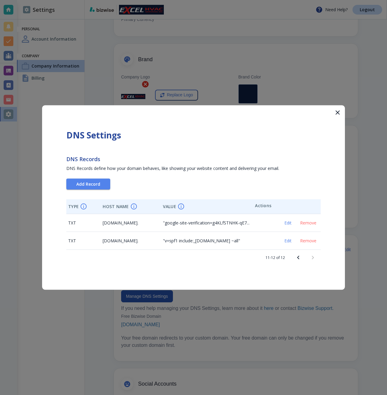
click at [299, 256] on icon "Previous page" at bounding box center [298, 257] width 7 height 7
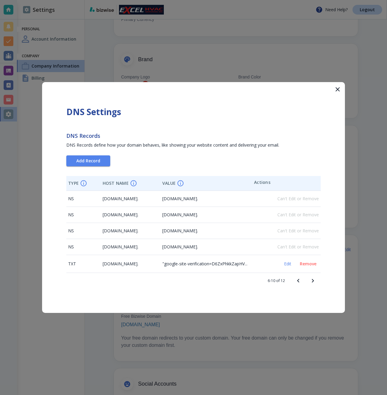
click at [307, 263] on span "Remove" at bounding box center [308, 264] width 17 height 4
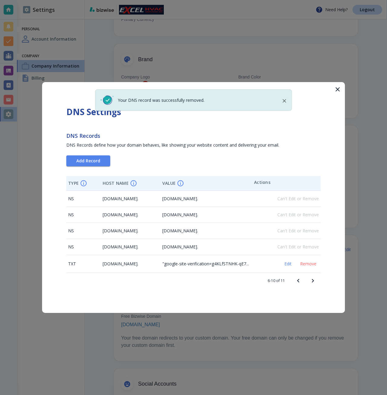
click at [302, 278] on button "Previous page" at bounding box center [298, 281] width 15 height 15
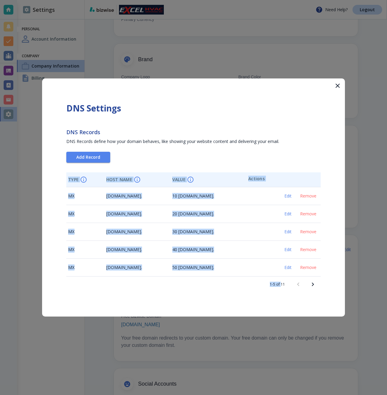
click at [302, 278] on div at bounding box center [305, 284] width 29 height 15
click at [232, 291] on div "1-5 of 11" at bounding box center [193, 285] width 255 height 16
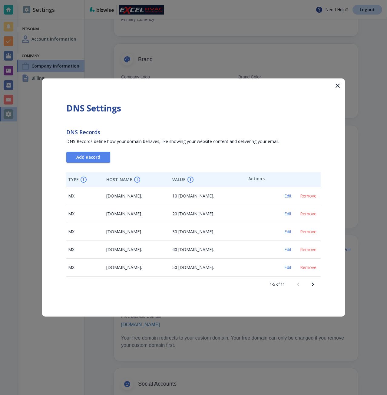
click at [331, 72] on div at bounding box center [193, 197] width 387 height 395
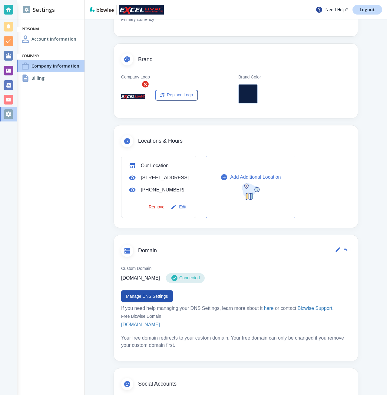
click at [61, 82] on div "Billing" at bounding box center [51, 78] width 68 height 12
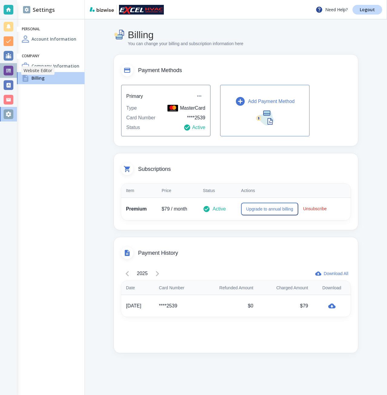
click at [7, 72] on div at bounding box center [9, 71] width 10 height 10
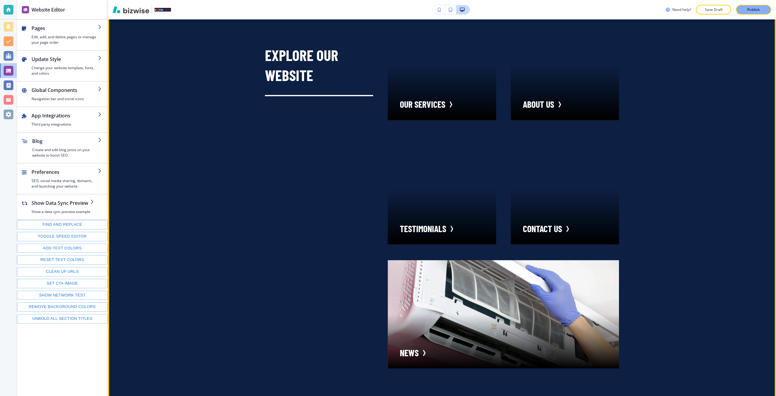
scroll to position [2667, 0]
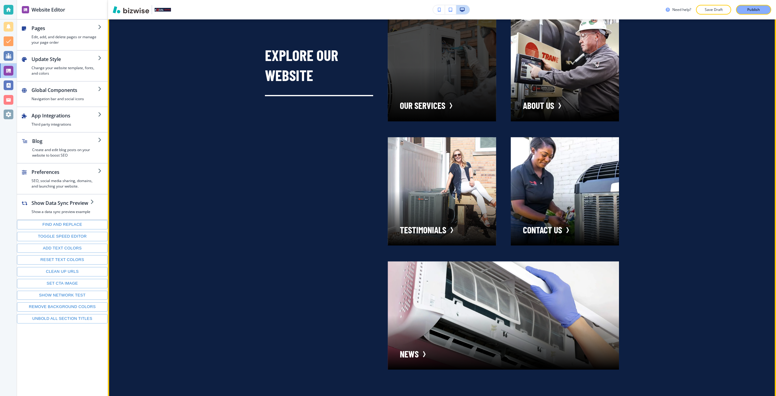
click at [387, 79] on div "button" at bounding box center [442, 67] width 108 height 108
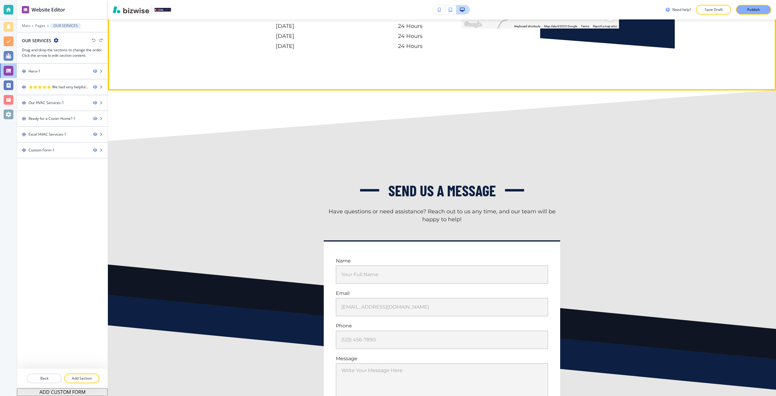
scroll to position [2243, 0]
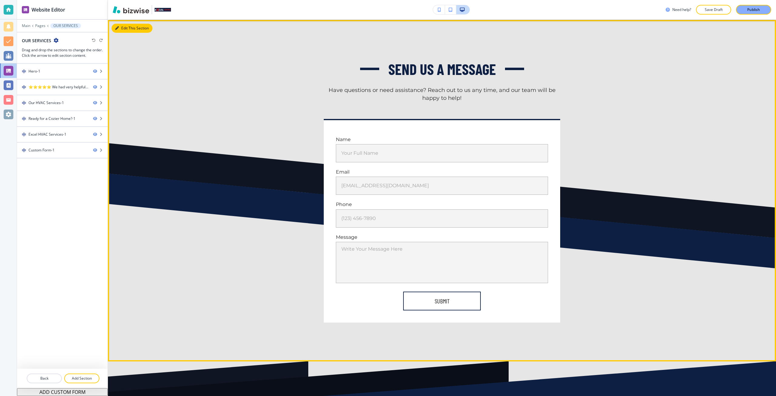
click at [118, 25] on button "Edit This Section" at bounding box center [132, 28] width 41 height 9
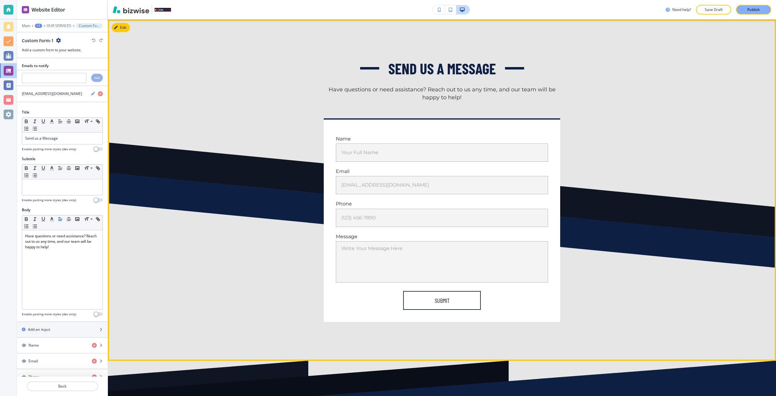
scroll to position [2391, 0]
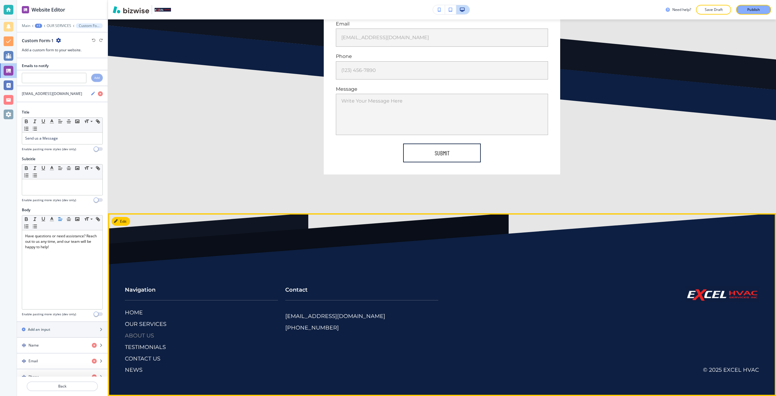
click at [132, 333] on p "ABOUT US" at bounding box center [139, 336] width 29 height 8
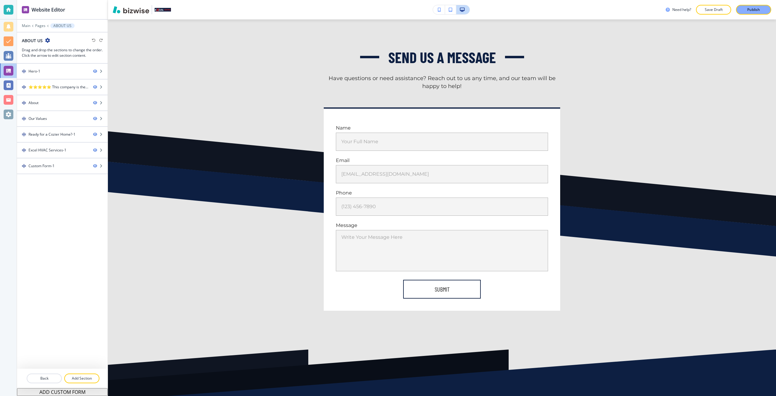
scroll to position [1856, 0]
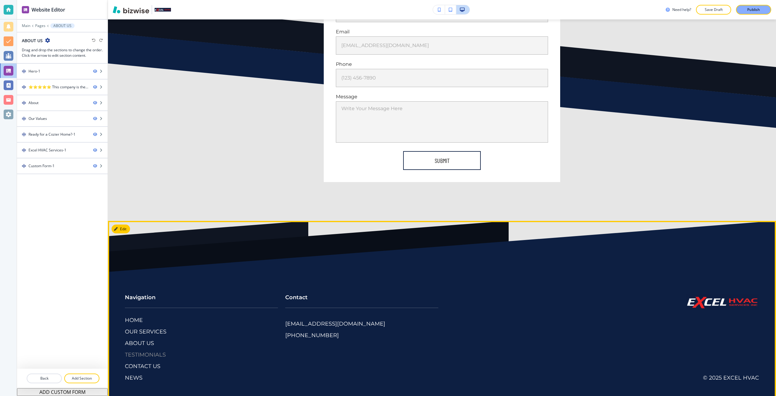
click at [142, 351] on p "TESTIMONIALS" at bounding box center [145, 355] width 41 height 8
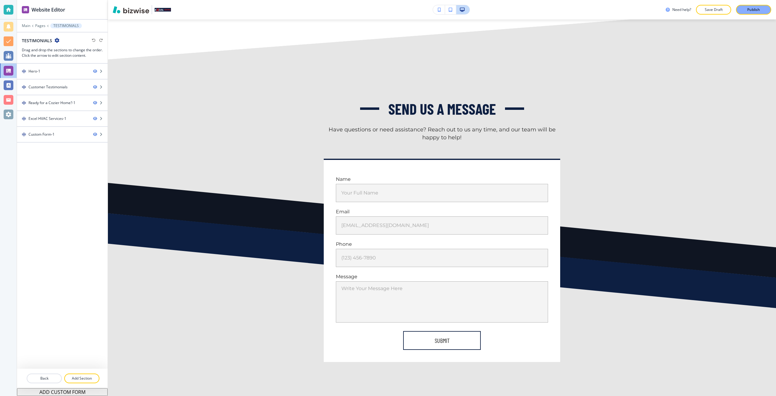
scroll to position [1847, 0]
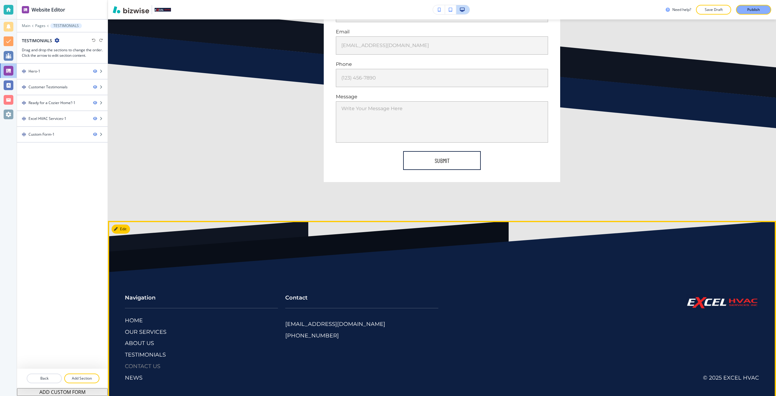
click at [140, 362] on p "CONTACT US" at bounding box center [142, 366] width 35 height 8
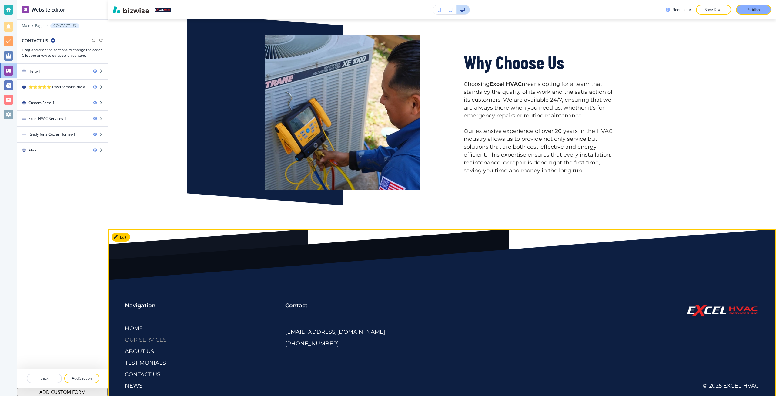
scroll to position [1354, 0]
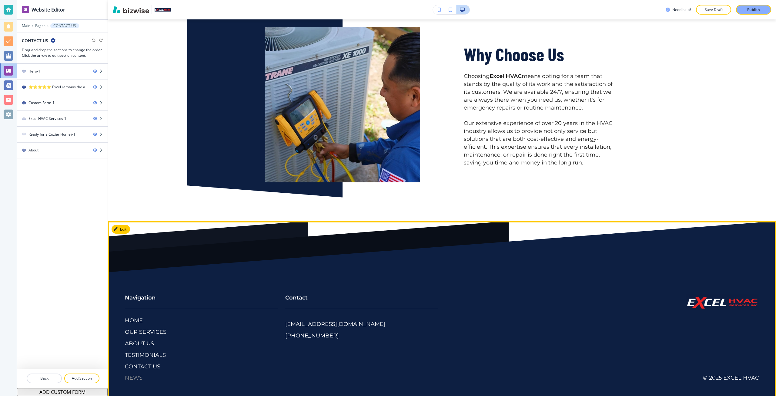
click at [134, 374] on p "NEWS" at bounding box center [134, 378] width 18 height 8
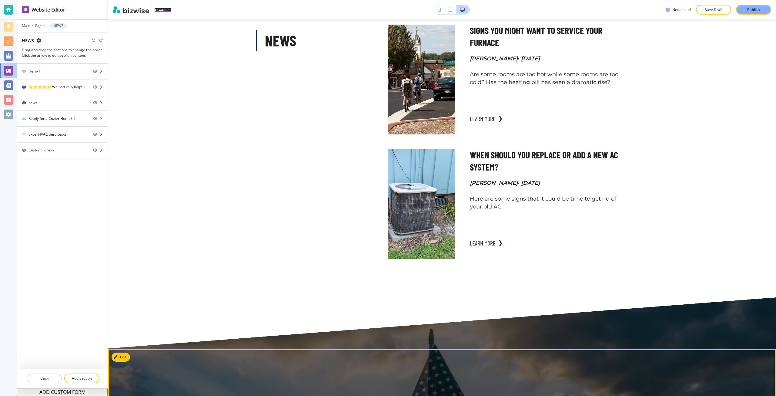
scroll to position [788, 0]
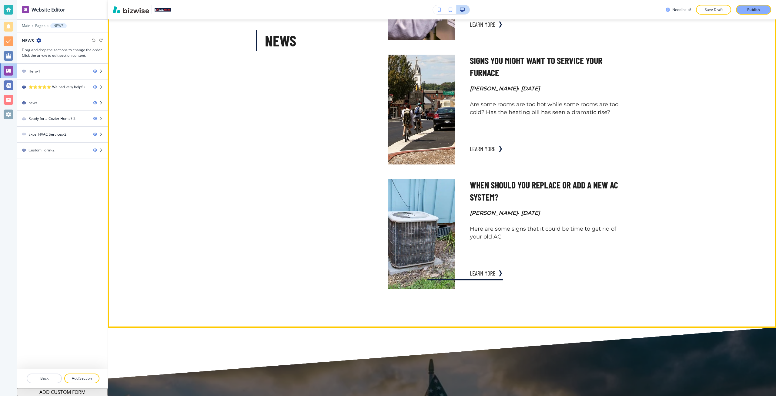
click at [387, 268] on img "button" at bounding box center [421, 233] width 74 height 121
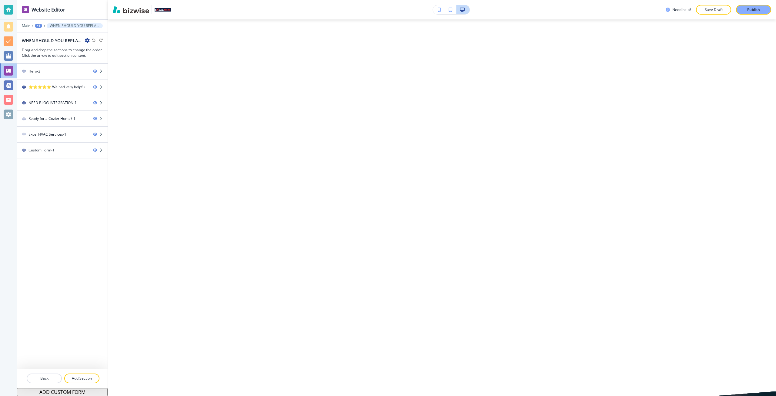
scroll to position [0, 0]
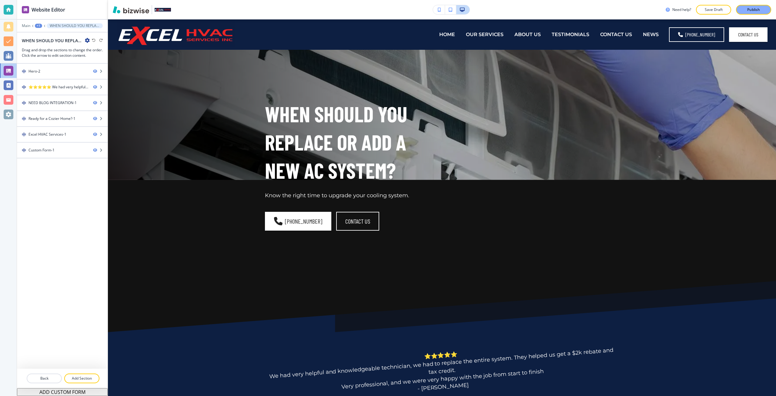
click at [33, 25] on div "Main +1 WHEN SHOULD YOU REPLACE OR ADD A NEW AC SYSTEM?" at bounding box center [62, 25] width 81 height 5
click at [37, 27] on div "+1" at bounding box center [38, 26] width 7 height 4
click at [47, 31] on button "Pages" at bounding box center [54, 35] width 39 height 11
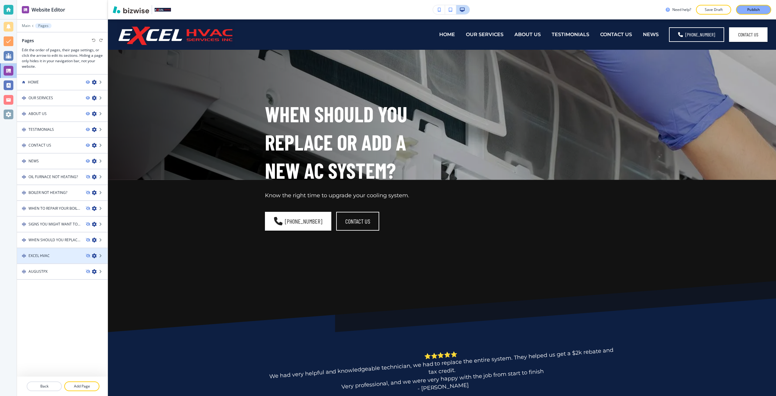
click at [61, 260] on div at bounding box center [62, 260] width 91 height 5
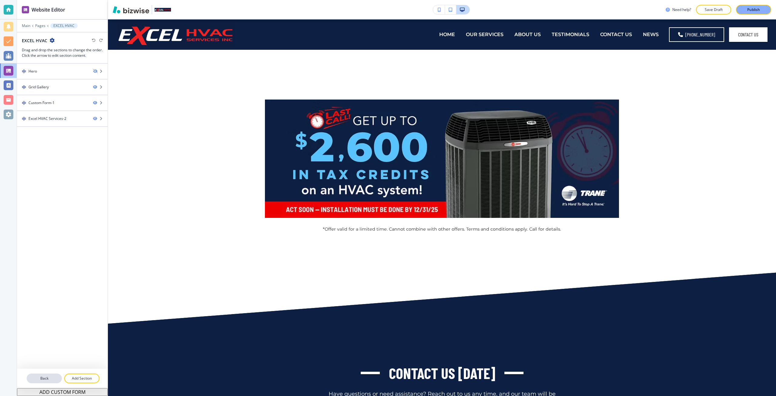
click at [52, 379] on p "Back" at bounding box center [44, 377] width 34 height 5
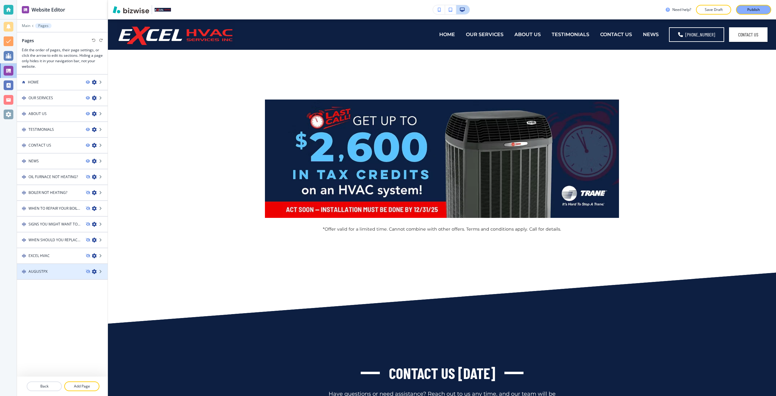
click at [54, 278] on div at bounding box center [62, 276] width 91 height 5
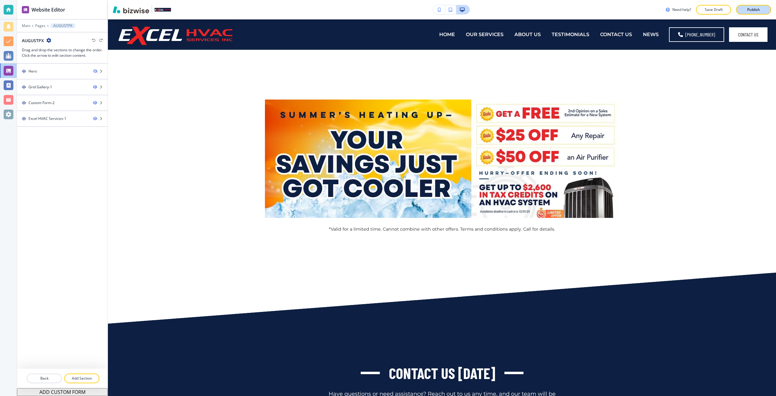
click at [387, 13] on button "Publish" at bounding box center [753, 10] width 35 height 10
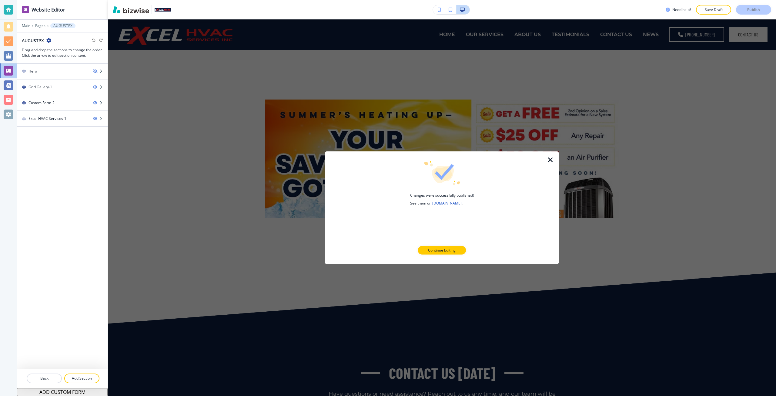
click at [387, 203] on link "[DOMAIN_NAME]" at bounding box center [446, 202] width 29 height 5
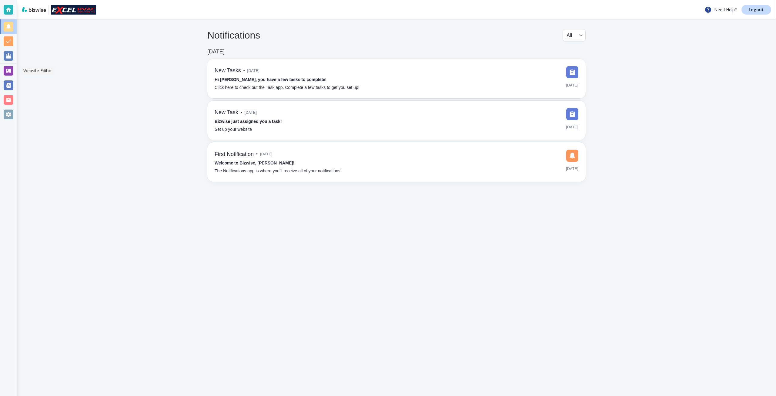
click at [6, 74] on div at bounding box center [9, 71] width 10 height 10
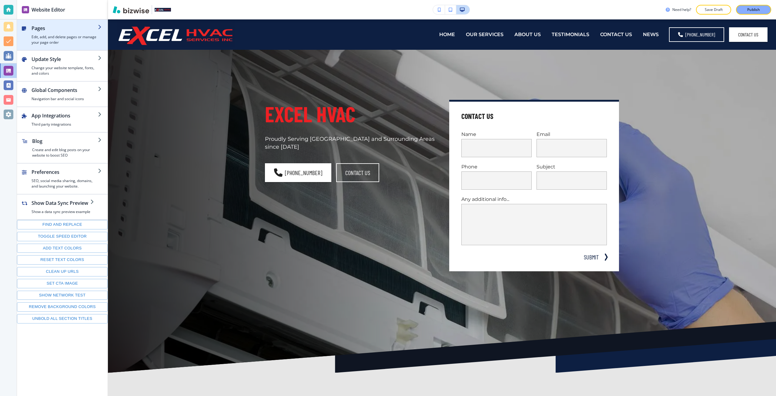
click at [83, 48] on div "button" at bounding box center [62, 47] width 91 height 5
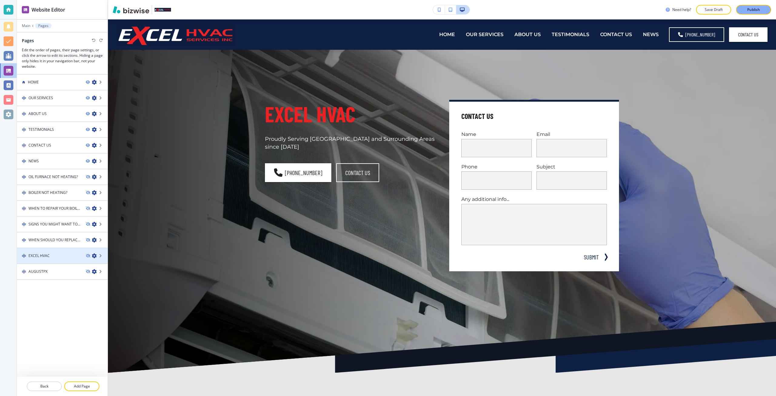
click at [94, 254] on icon "button" at bounding box center [94, 255] width 5 height 5
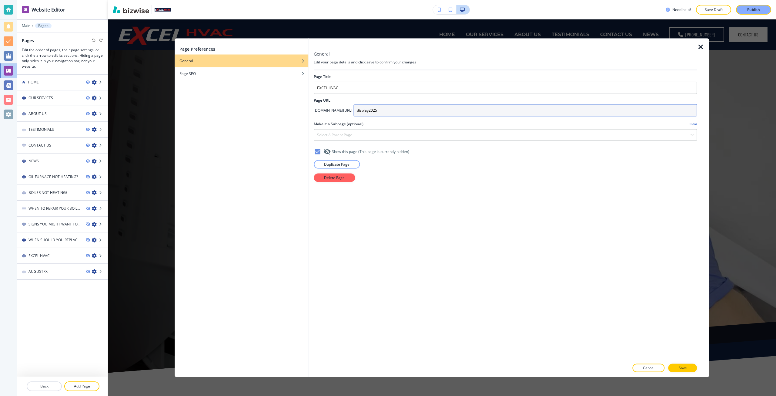
click at [374, 114] on input "display2025" at bounding box center [524, 110] width 343 height 12
paste input "june"
type input "[DATE]"
click at [687, 369] on button "Save" at bounding box center [682, 367] width 29 height 8
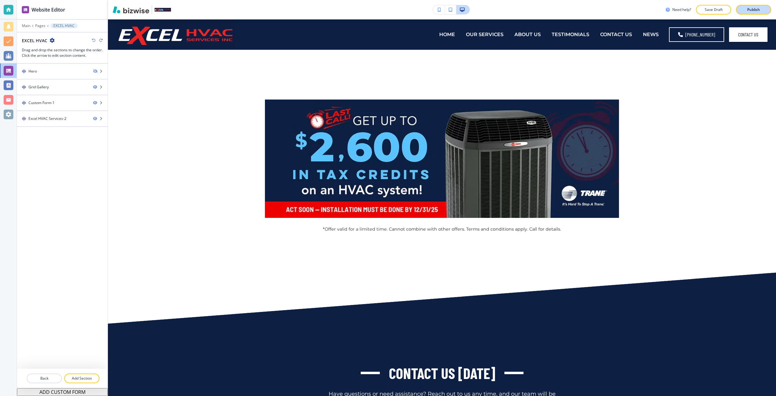
click at [762, 5] on button "Publish" at bounding box center [753, 10] width 35 height 10
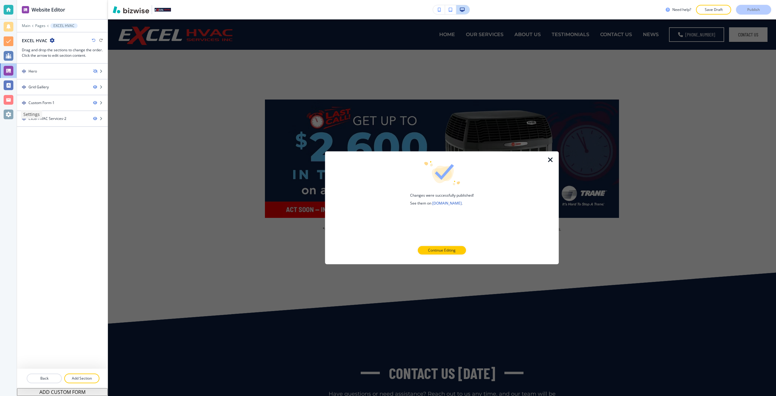
click at [12, 114] on div at bounding box center [9, 114] width 10 height 10
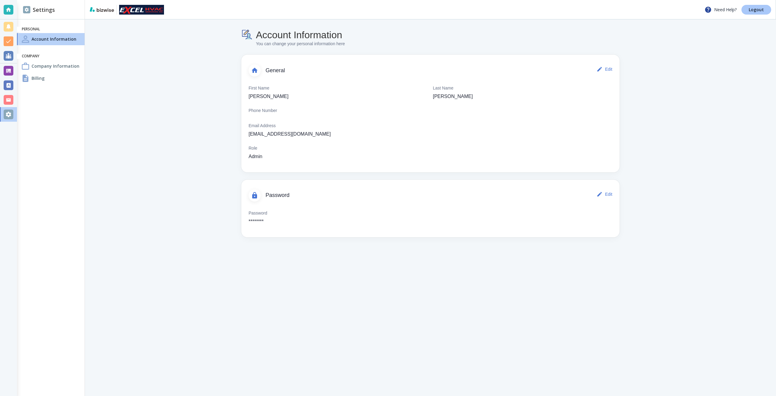
click at [749, 9] on link "Logout" at bounding box center [756, 10] width 30 height 10
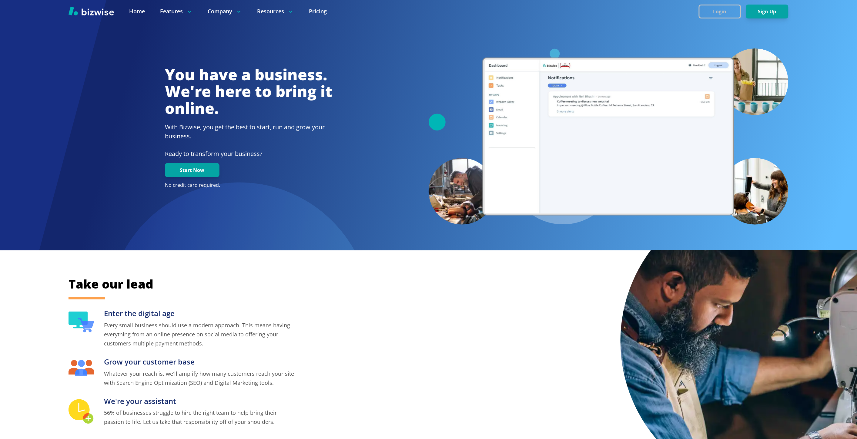
click at [708, 9] on button "Login" at bounding box center [720, 12] width 42 height 14
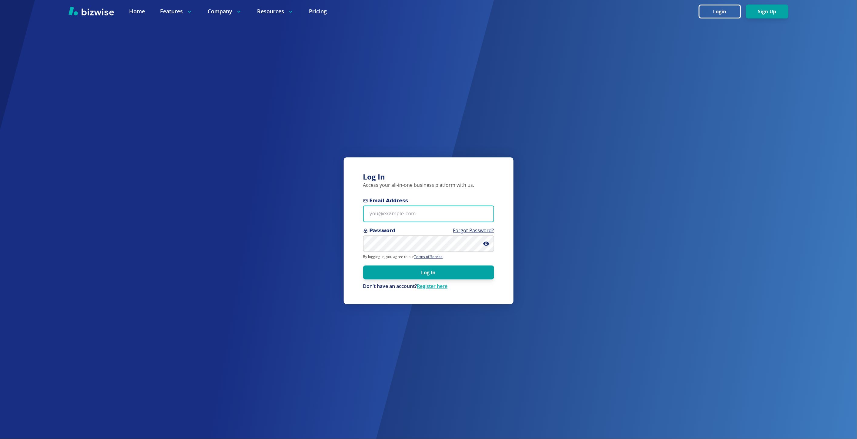
type input "[PERSON_NAME][EMAIL_ADDRESS][DOMAIN_NAME]"
click at [405, 210] on input "[PERSON_NAME][EMAIL_ADDRESS][DOMAIN_NAME]" at bounding box center [428, 214] width 131 height 17
type input "[EMAIL_ADDRESS][DOMAIN_NAME]"
click at [374, 268] on button "Log In" at bounding box center [428, 273] width 131 height 14
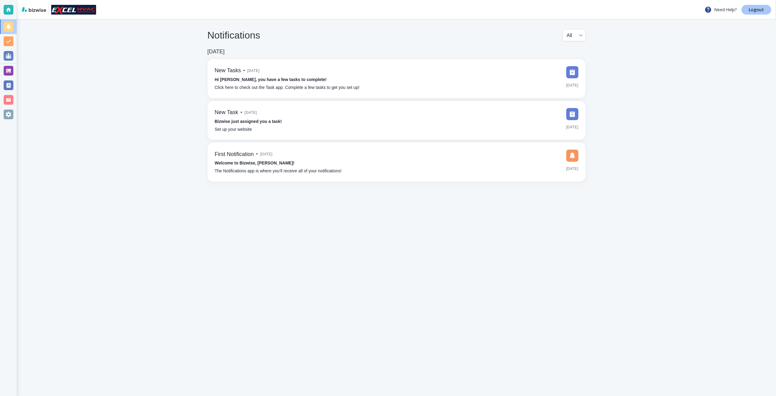
click at [755, 11] on p "Logout" at bounding box center [756, 10] width 15 height 4
